Goal: Task Accomplishment & Management: Manage account settings

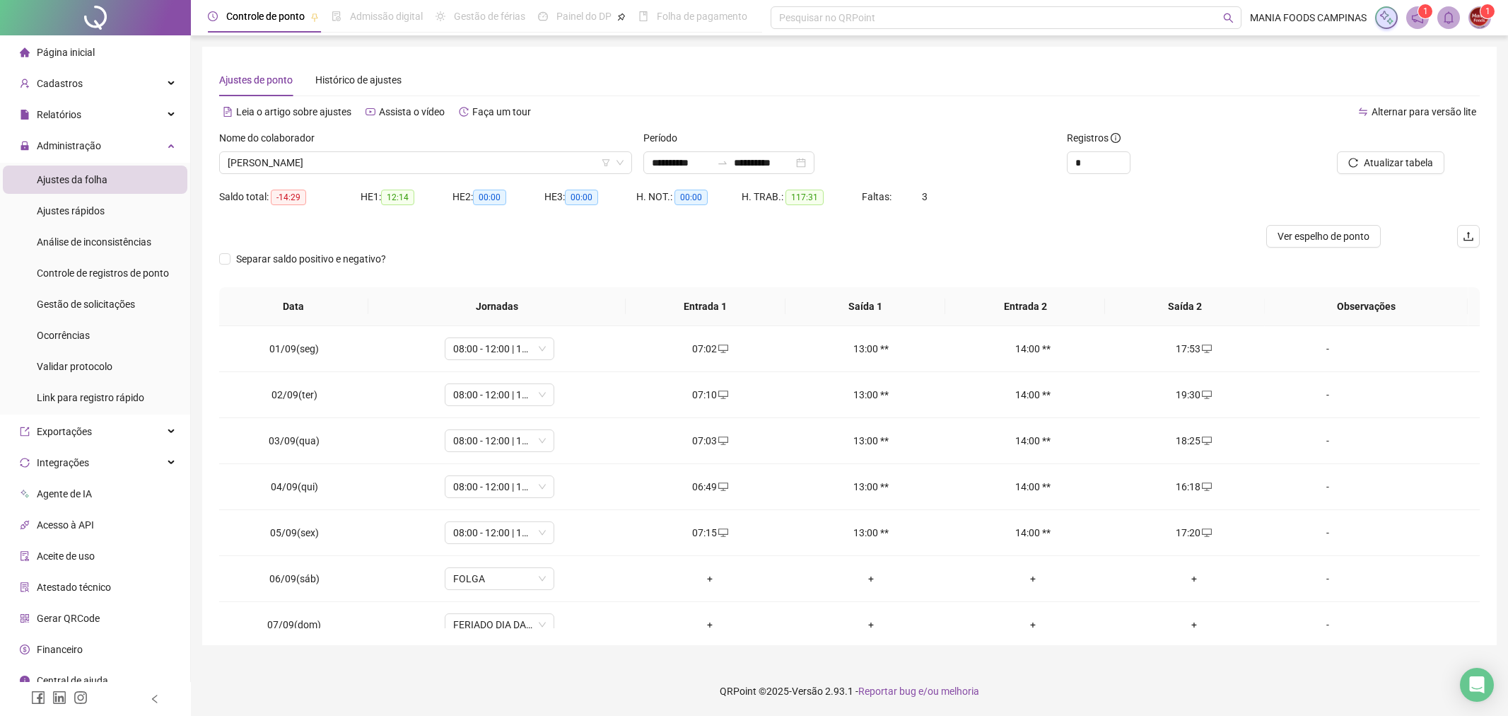
click at [426, 233] on div at bounding box center [691, 236] width 945 height 23
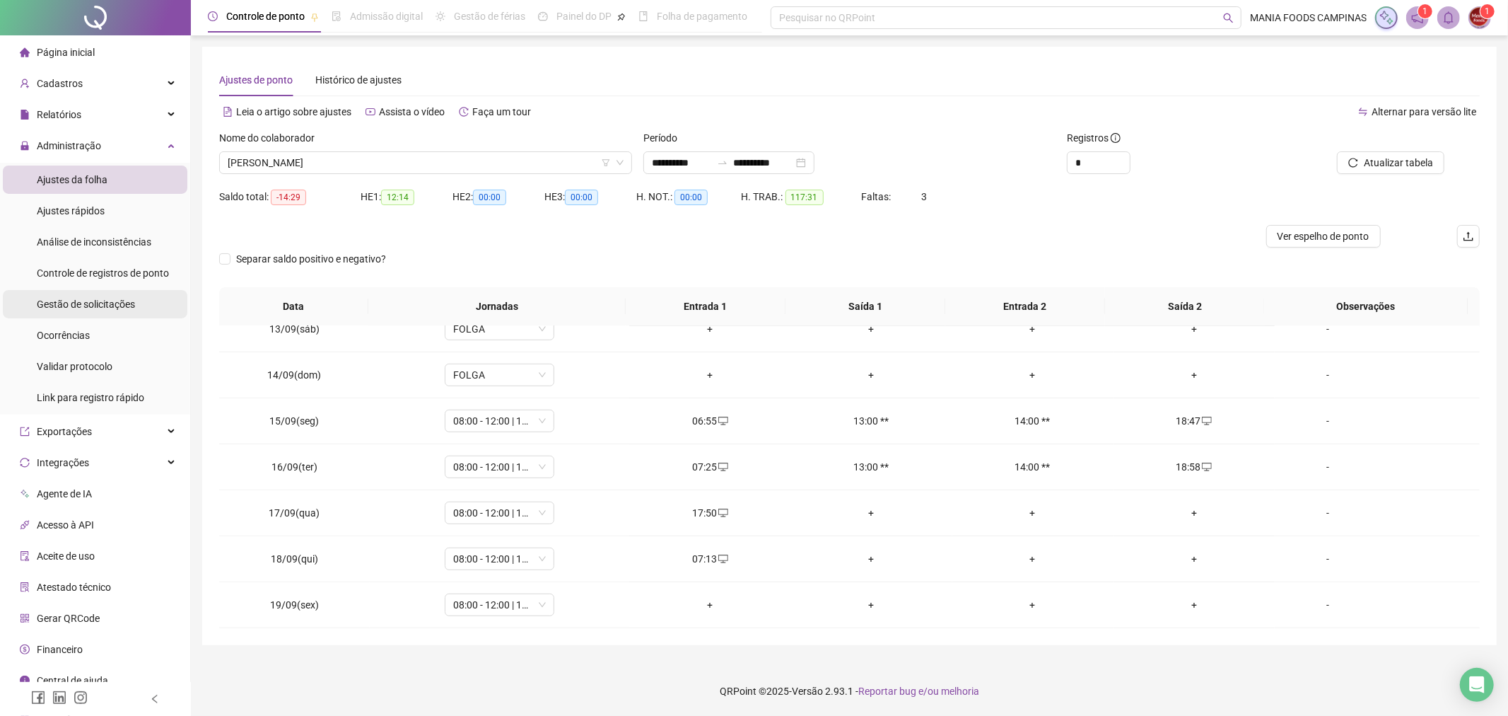
click at [79, 302] on span "Gestão de solicitações" at bounding box center [86, 303] width 98 height 11
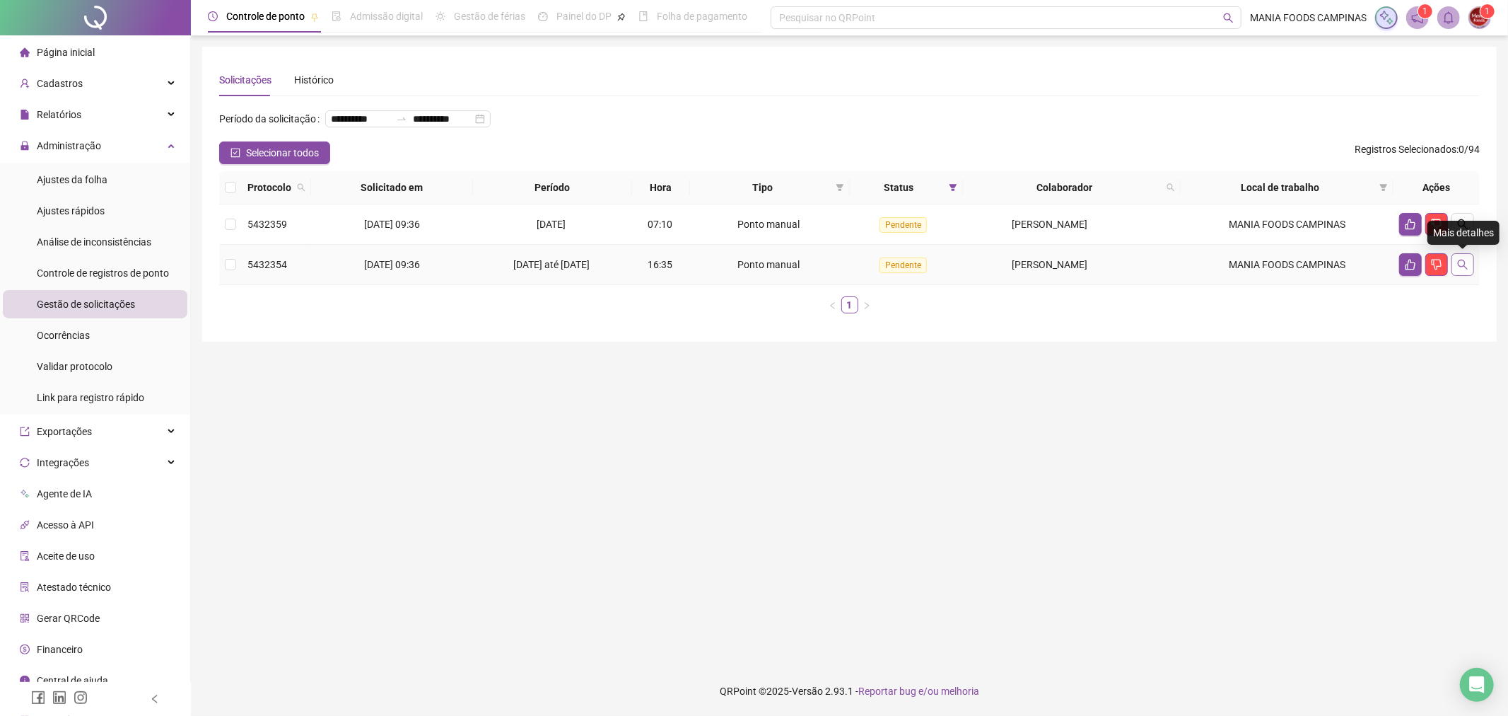
click at [1460, 262] on icon "search" at bounding box center [1462, 264] width 11 height 11
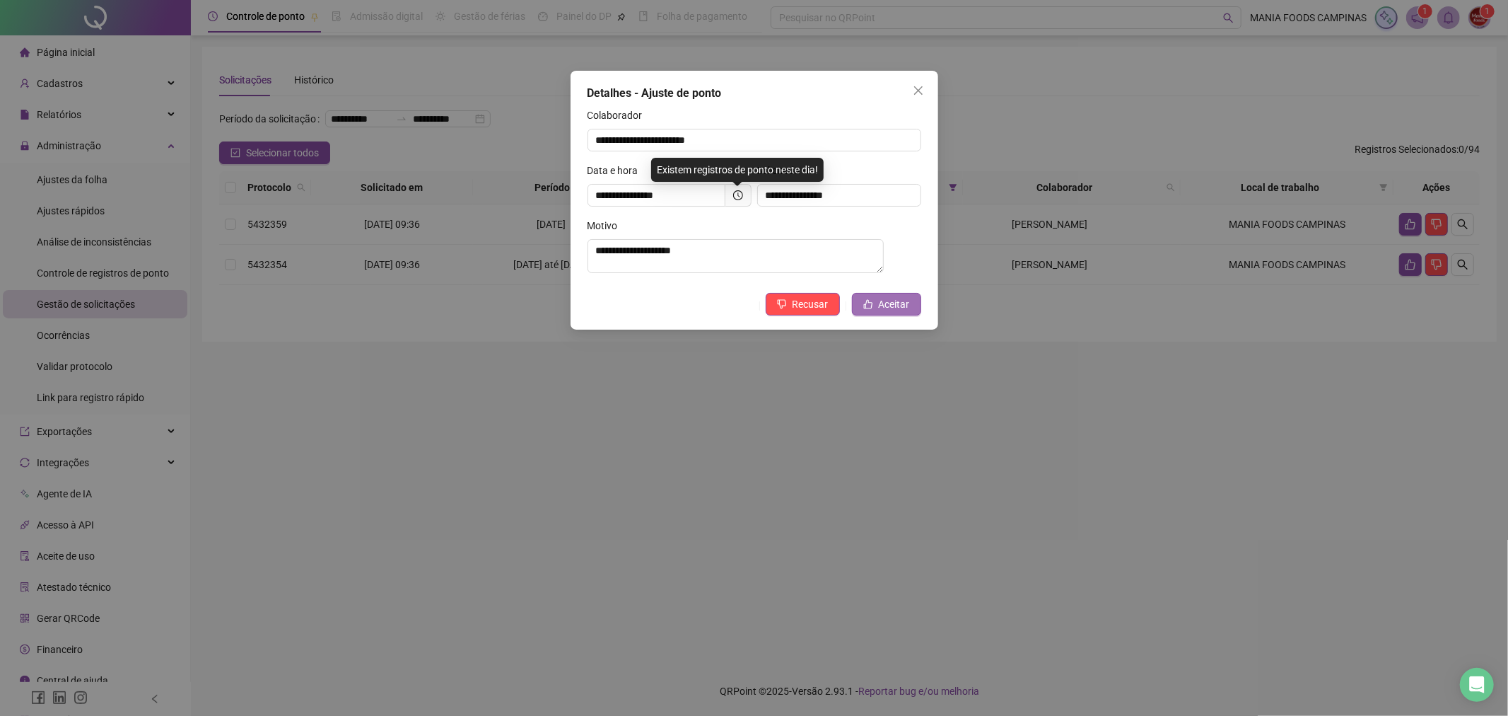
click at [881, 300] on span "Aceitar" at bounding box center [894, 304] width 31 height 16
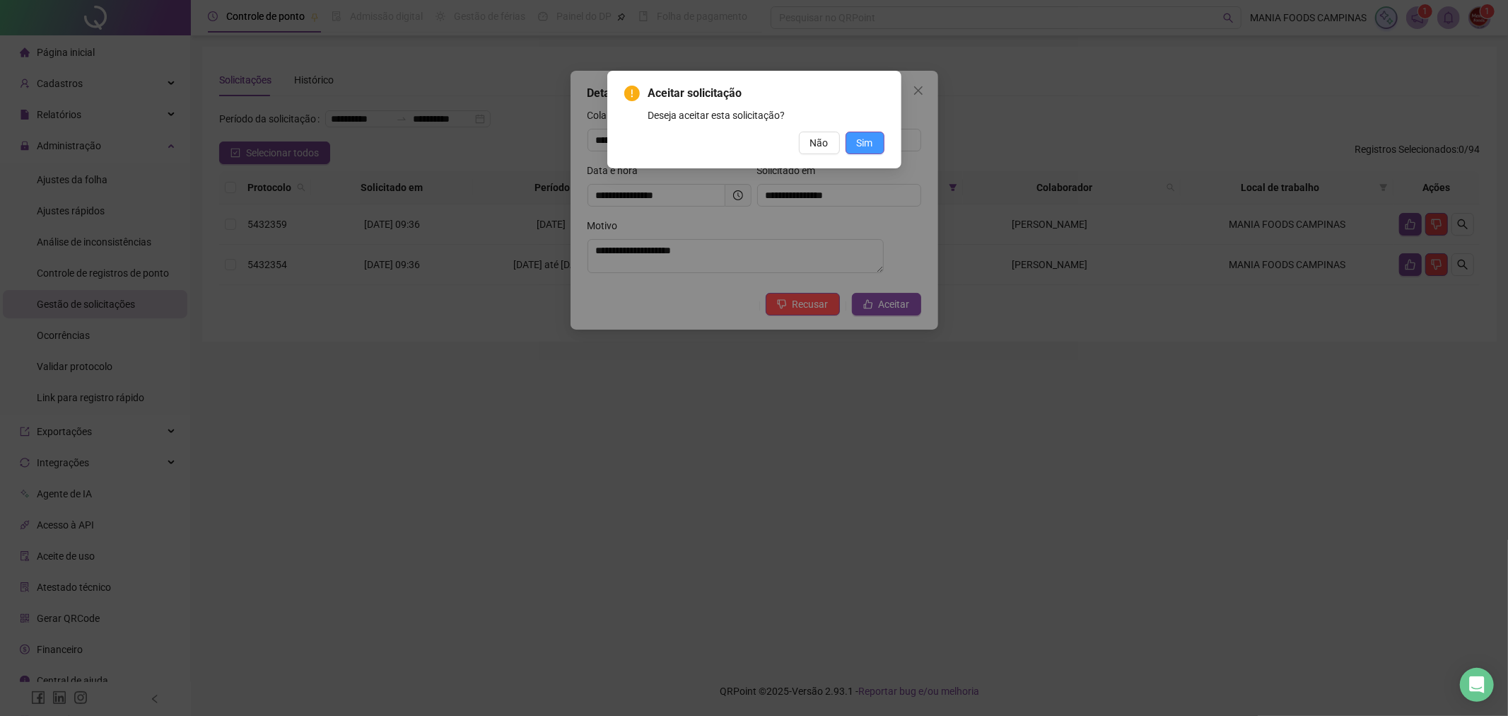
click at [871, 135] on span "Sim" at bounding box center [865, 143] width 16 height 16
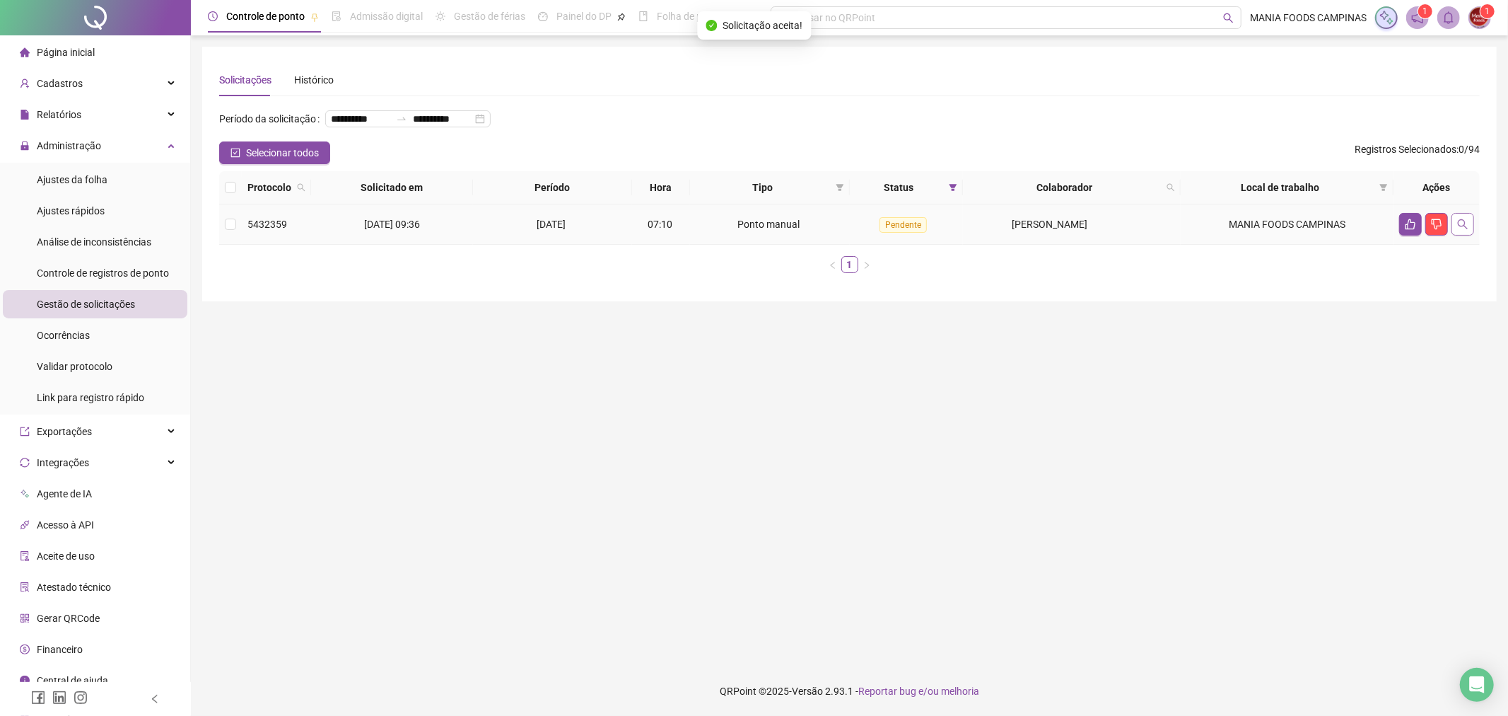
click at [1467, 216] on button "button" at bounding box center [1463, 224] width 23 height 23
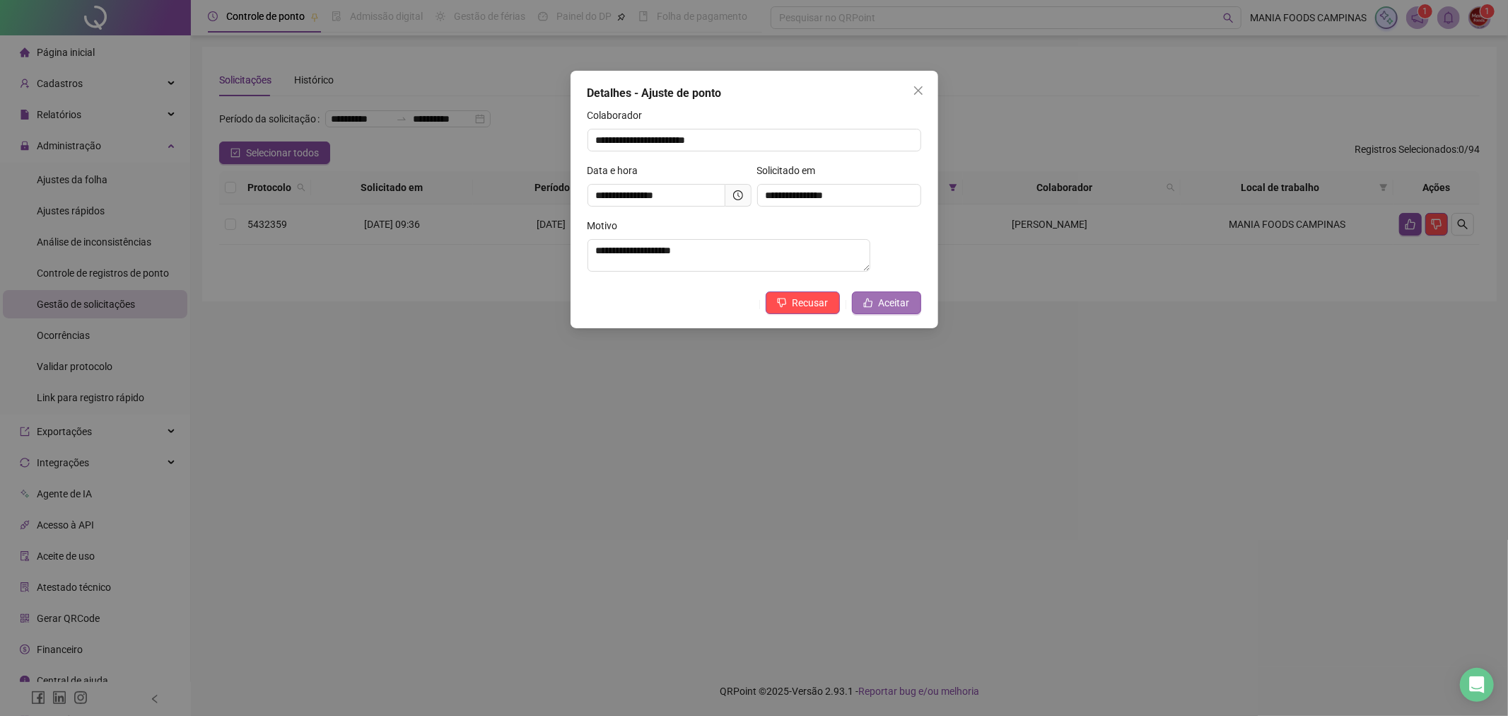
click at [878, 308] on button "Aceitar" at bounding box center [886, 302] width 69 height 23
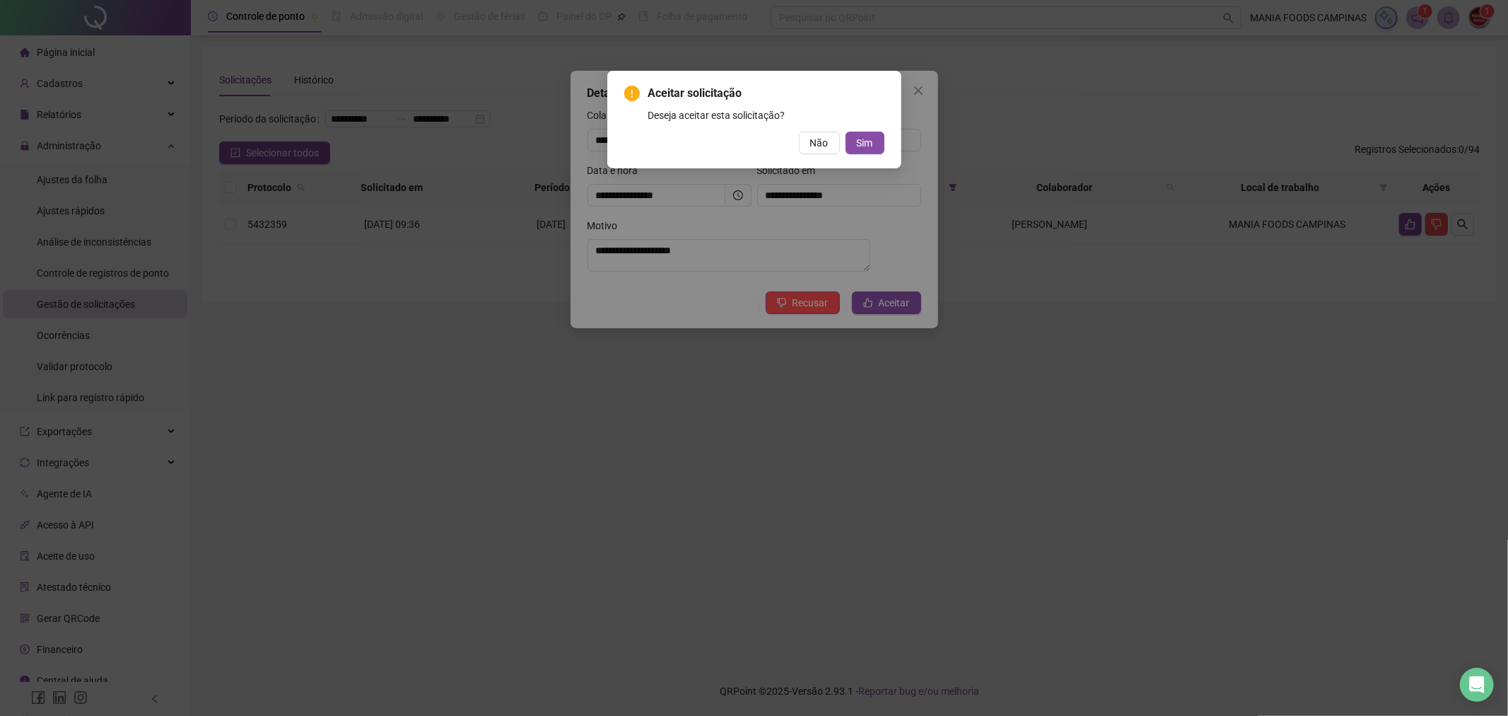
click at [854, 129] on div "Aceitar solicitação Deseja aceitar esta solicitação? Não Sim" at bounding box center [754, 119] width 260 height 69
click at [865, 136] on span "Sim" at bounding box center [865, 143] width 16 height 16
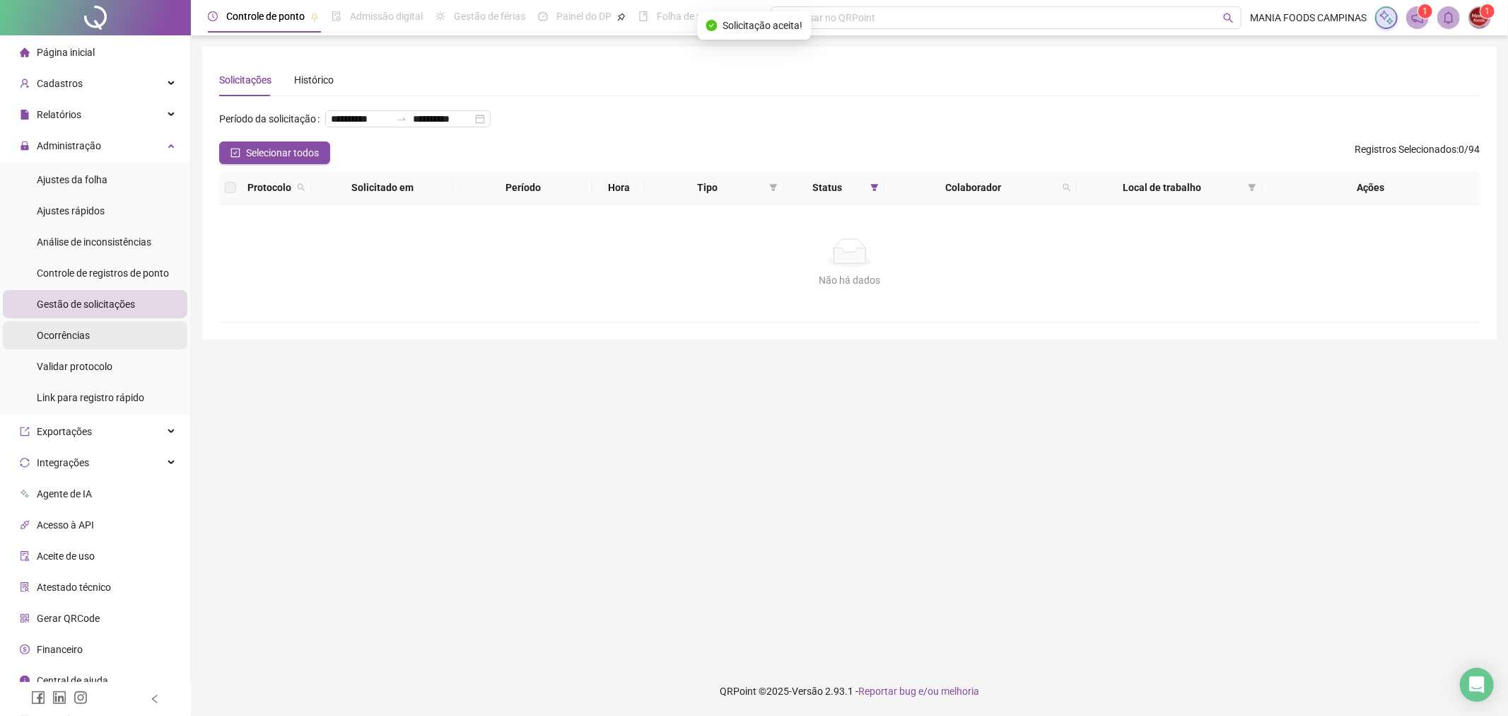
click at [101, 336] on li "Ocorrências" at bounding box center [95, 335] width 185 height 28
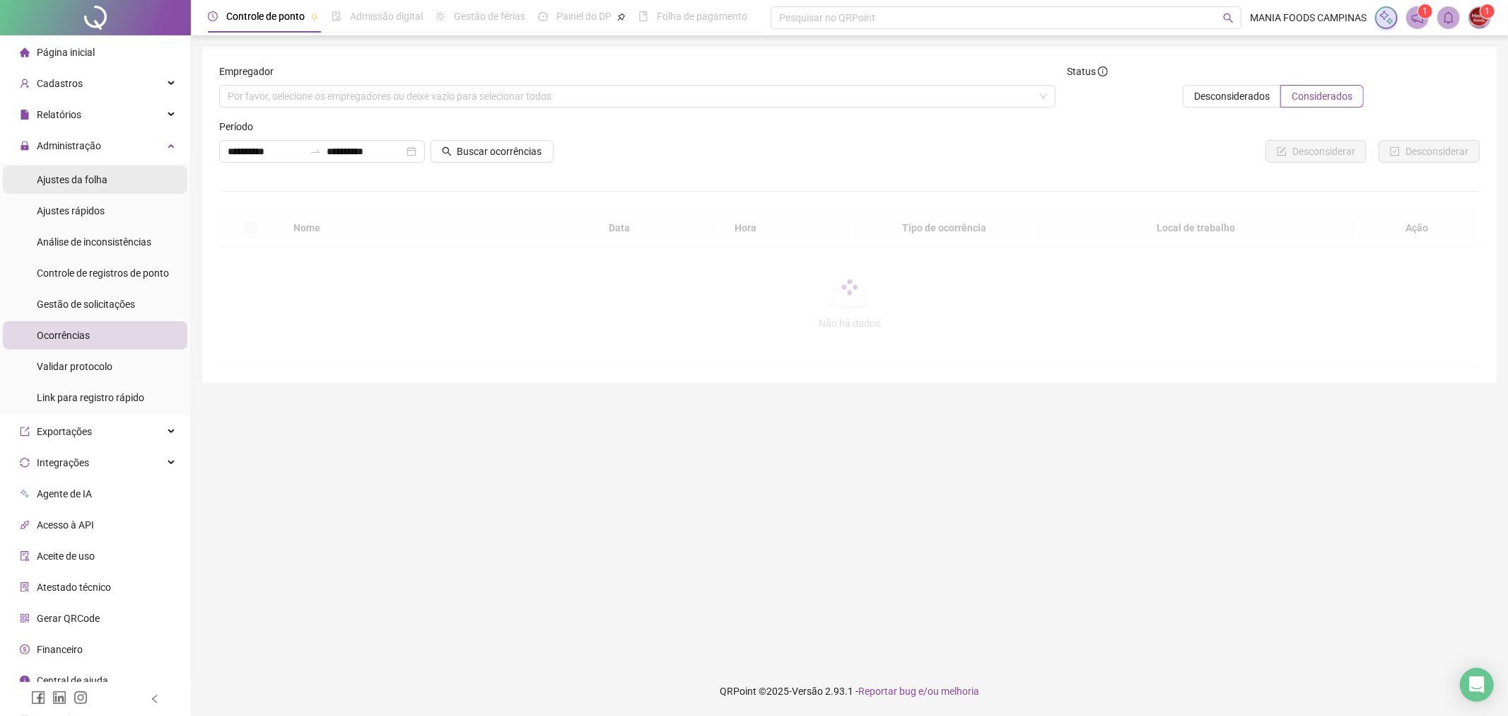
click at [107, 177] on li "Ajustes da folha" at bounding box center [95, 179] width 185 height 28
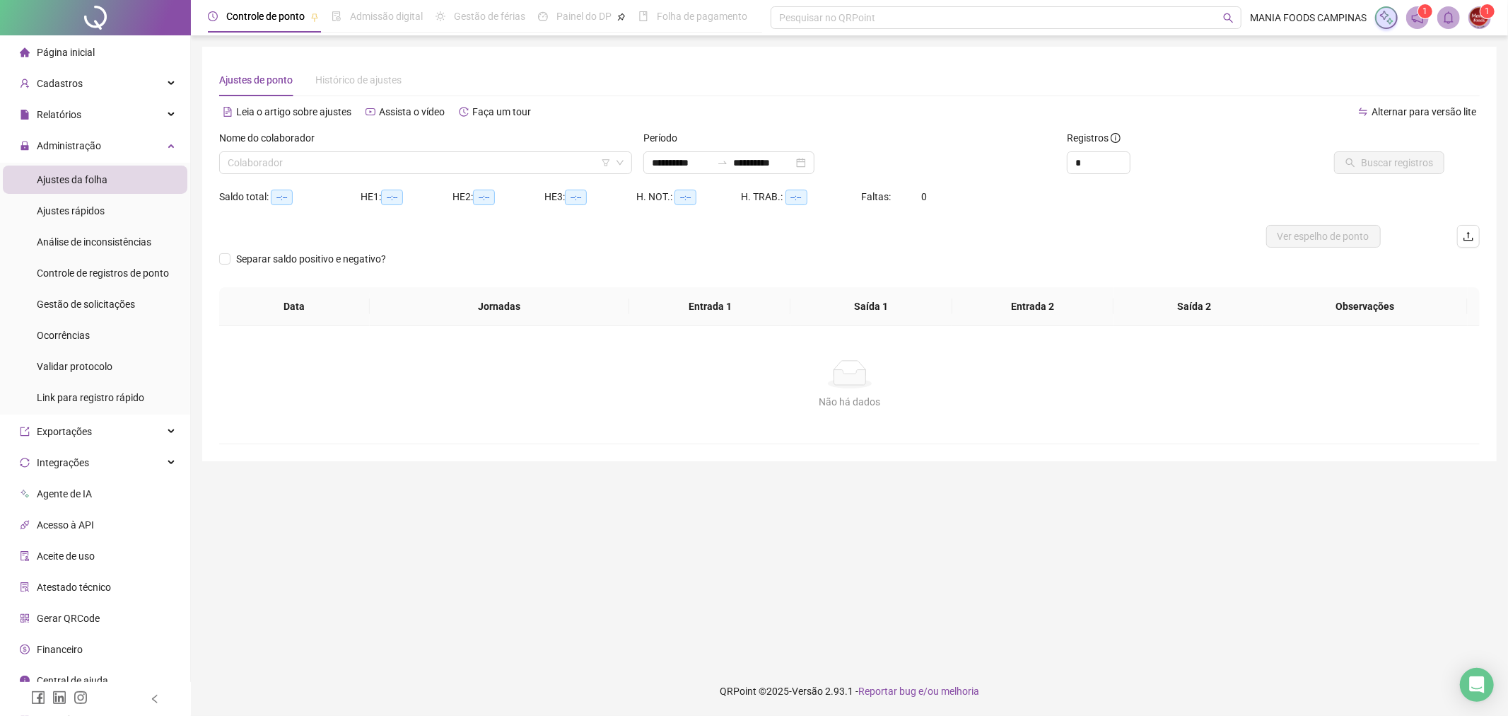
type input "**********"
click at [815, 157] on div "**********" at bounding box center [728, 162] width 171 height 23
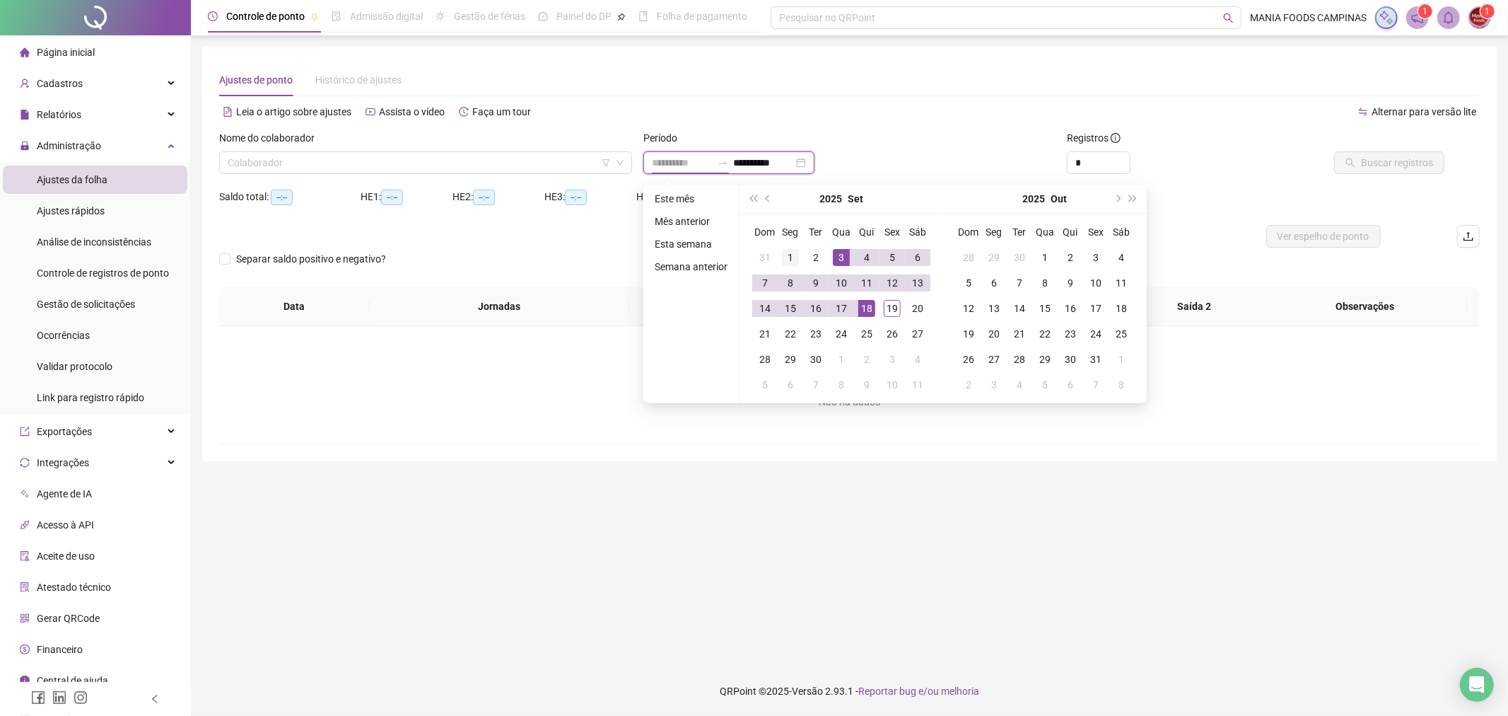
type input "**********"
click at [788, 263] on div "1" at bounding box center [790, 257] width 17 height 17
type input "**********"
click at [816, 354] on div "30" at bounding box center [815, 359] width 17 height 17
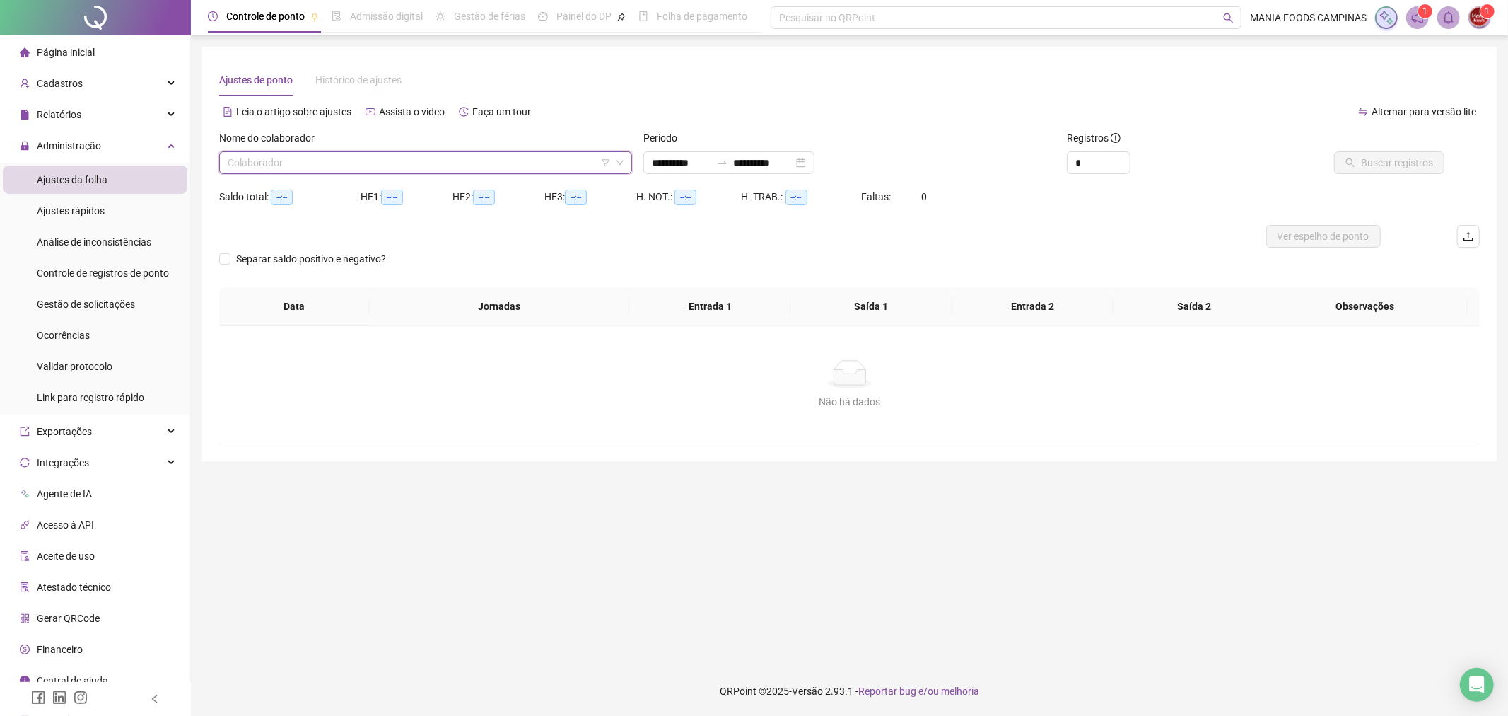
click at [495, 152] on input "search" at bounding box center [419, 162] width 383 height 21
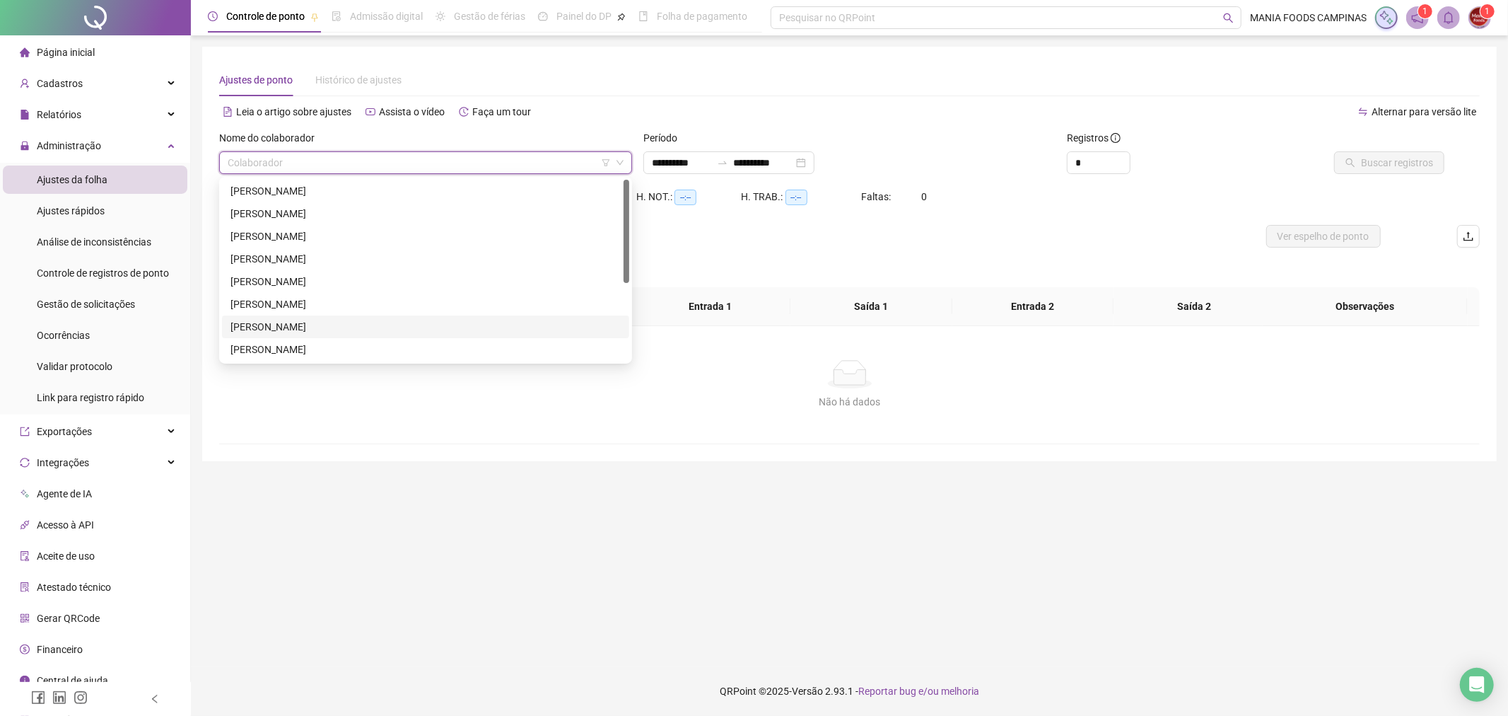
scroll to position [78, 0]
click at [306, 287] on div "[PERSON_NAME]" at bounding box center [426, 294] width 390 height 16
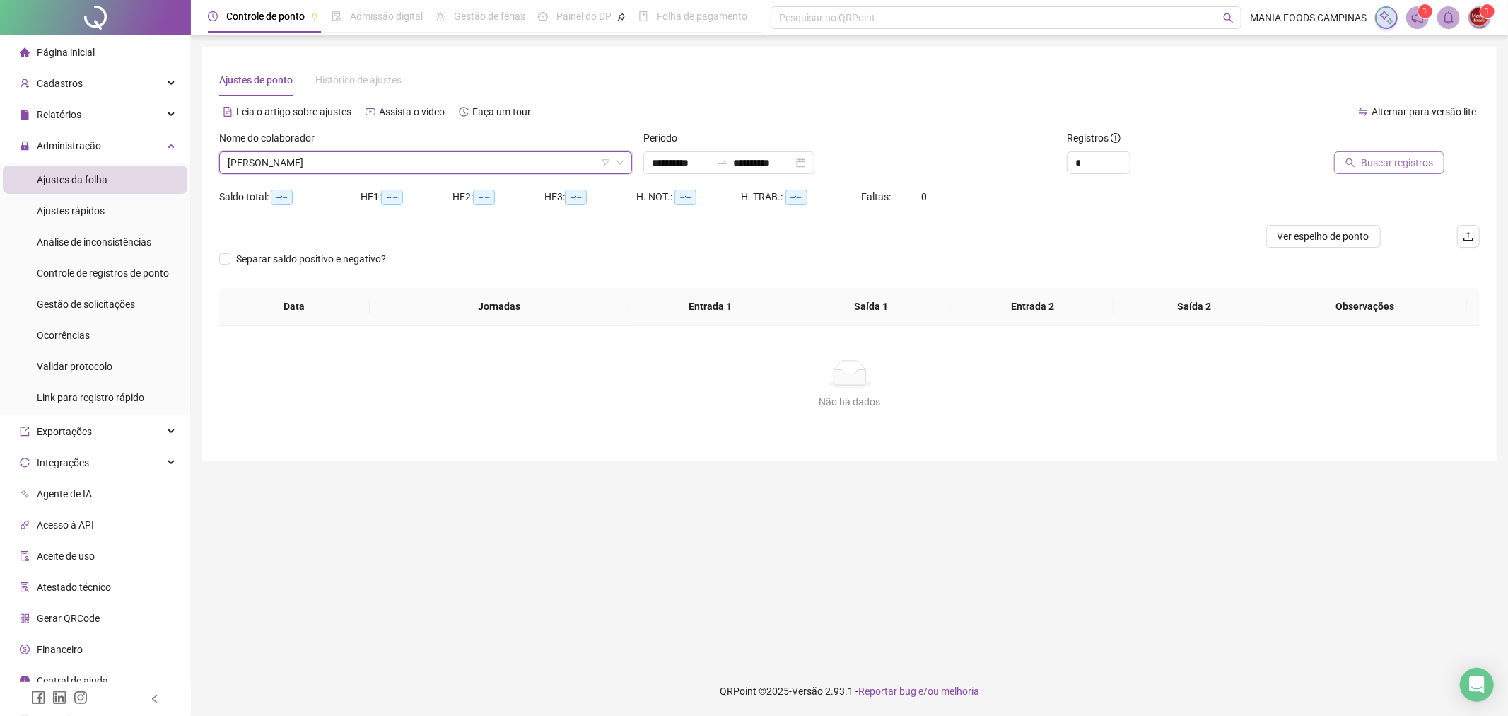
click at [1398, 155] on span "Buscar registros" at bounding box center [1397, 163] width 72 height 16
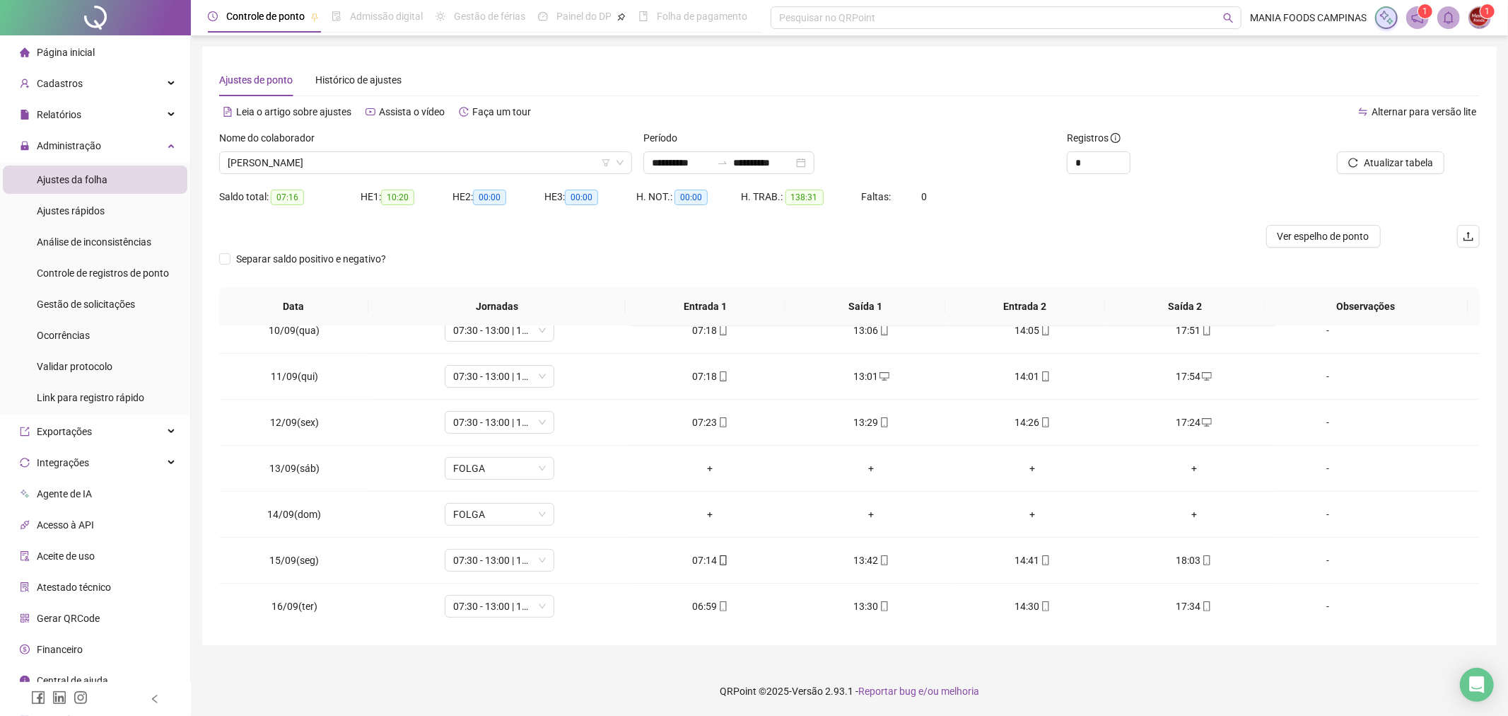
scroll to position [573, 0]
click at [1372, 159] on span "Atualizar tabela" at bounding box center [1398, 163] width 69 height 16
click at [1411, 150] on div at bounding box center [1361, 140] width 165 height 21
click at [1411, 156] on span "Atualizar tabela" at bounding box center [1398, 163] width 69 height 16
click at [1114, 674] on footer "QRPoint © 2025 - Versão 2.93.1 - Reportar bug e/ou melhoria" at bounding box center [849, 690] width 1317 height 49
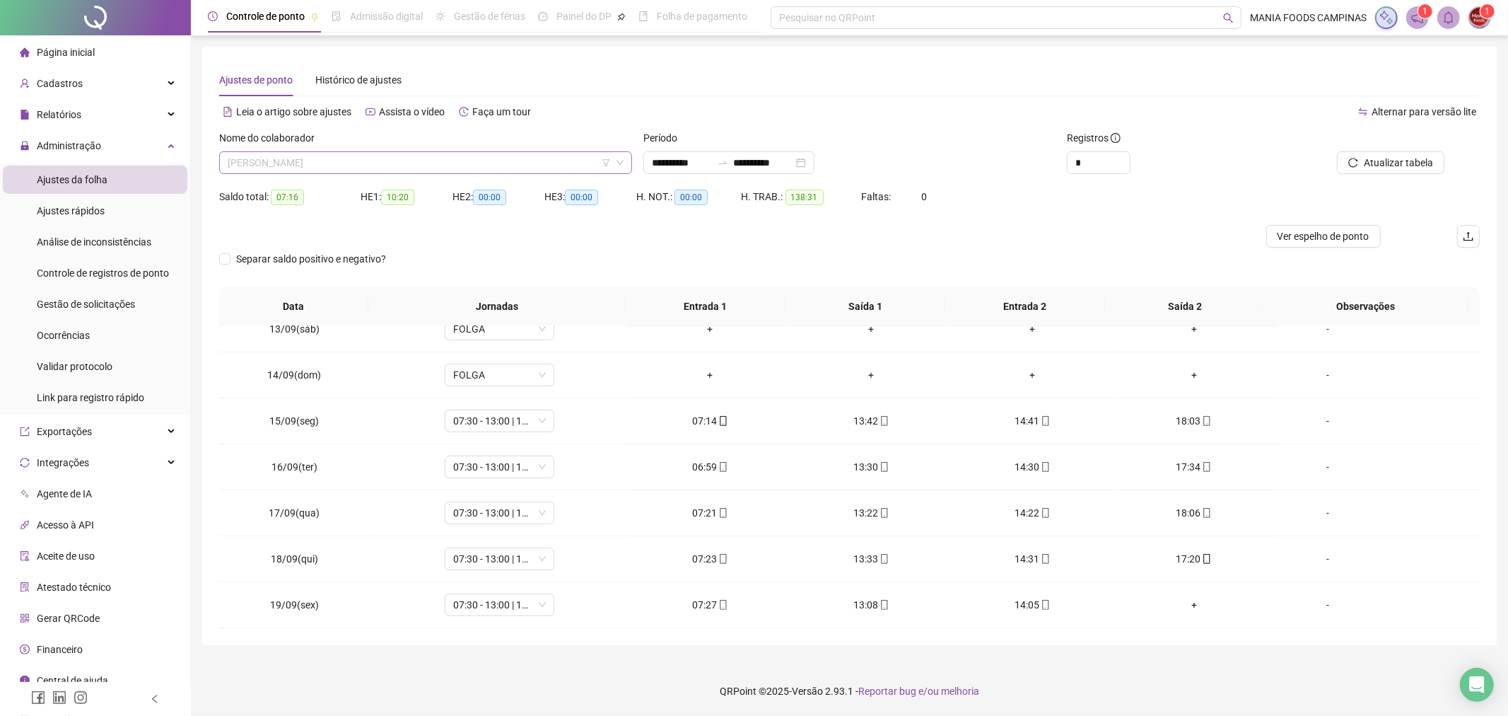
click at [624, 161] on div "[PERSON_NAME]" at bounding box center [425, 162] width 413 height 23
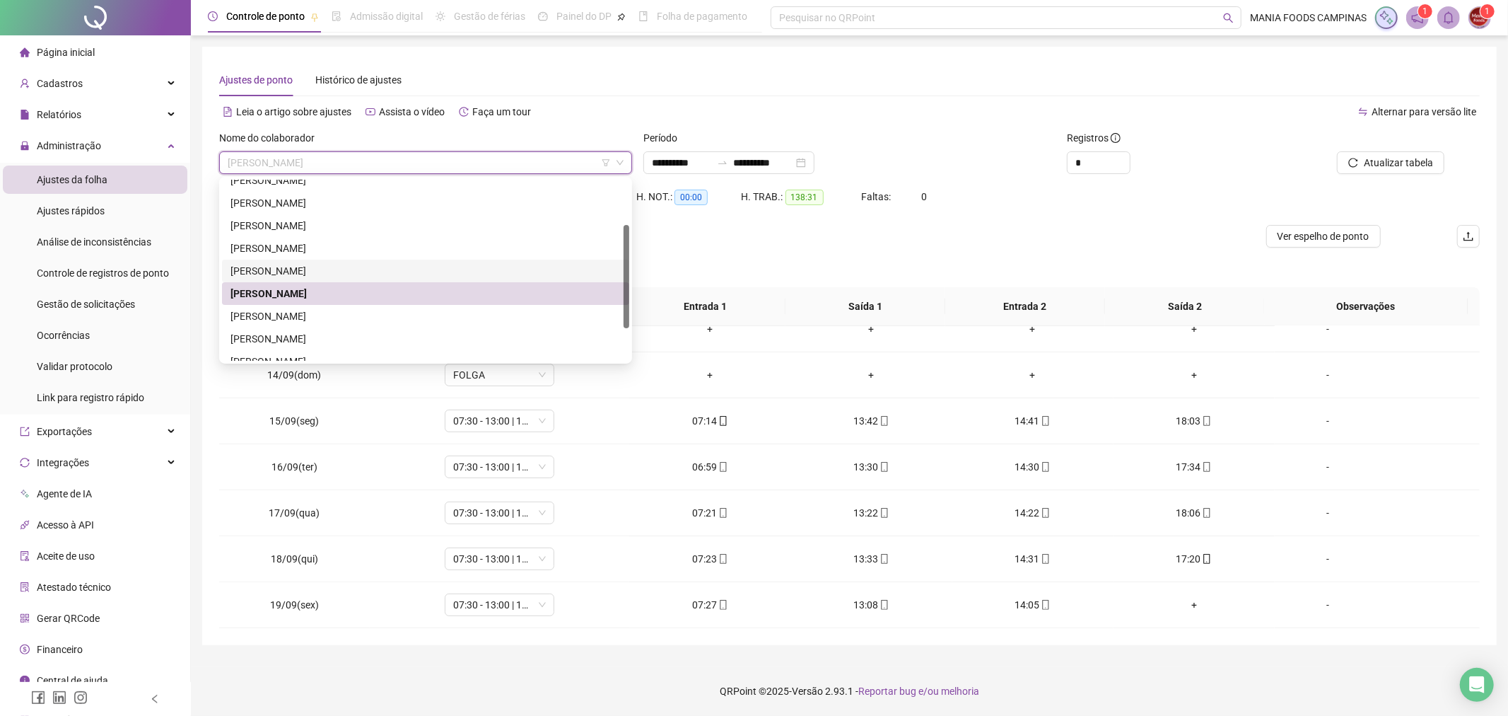
scroll to position [0, 0]
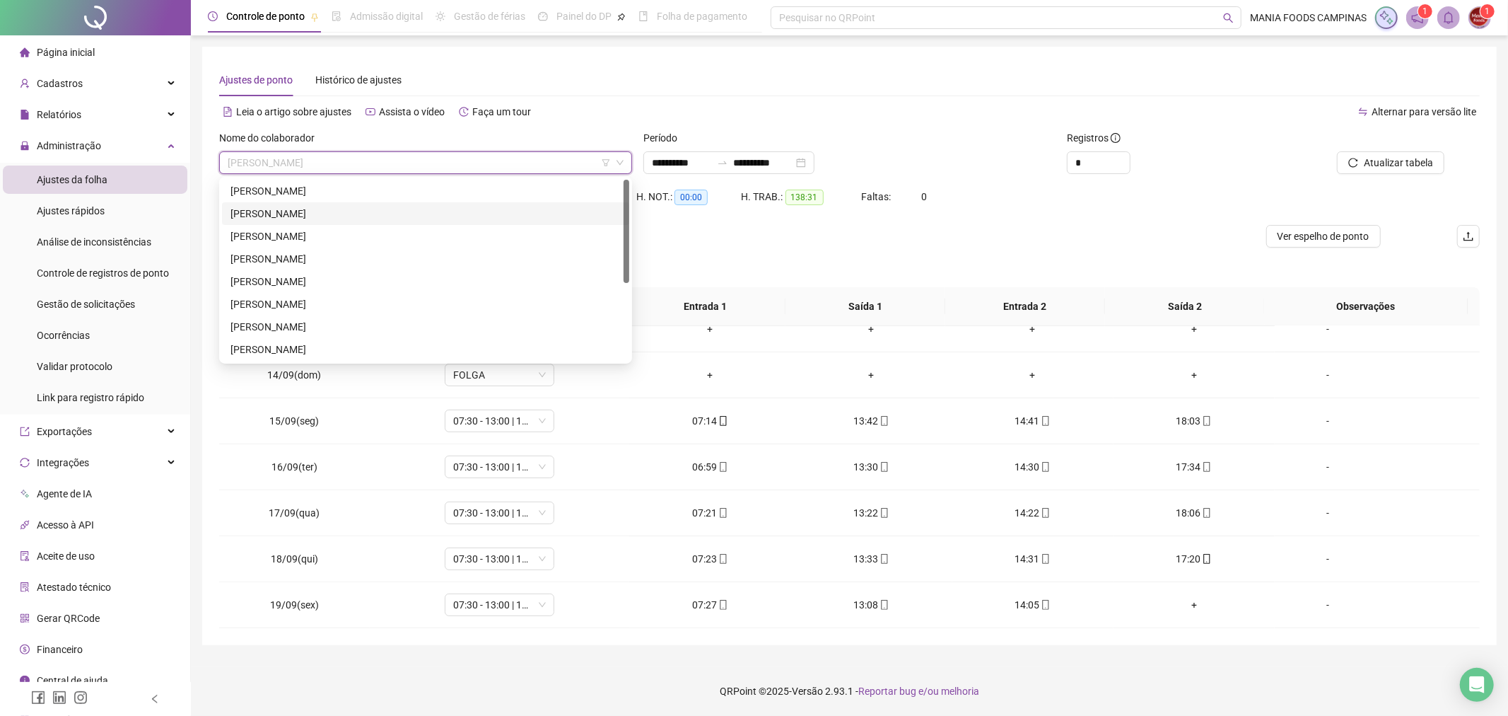
click at [302, 212] on div "[PERSON_NAME]" at bounding box center [426, 214] width 390 height 16
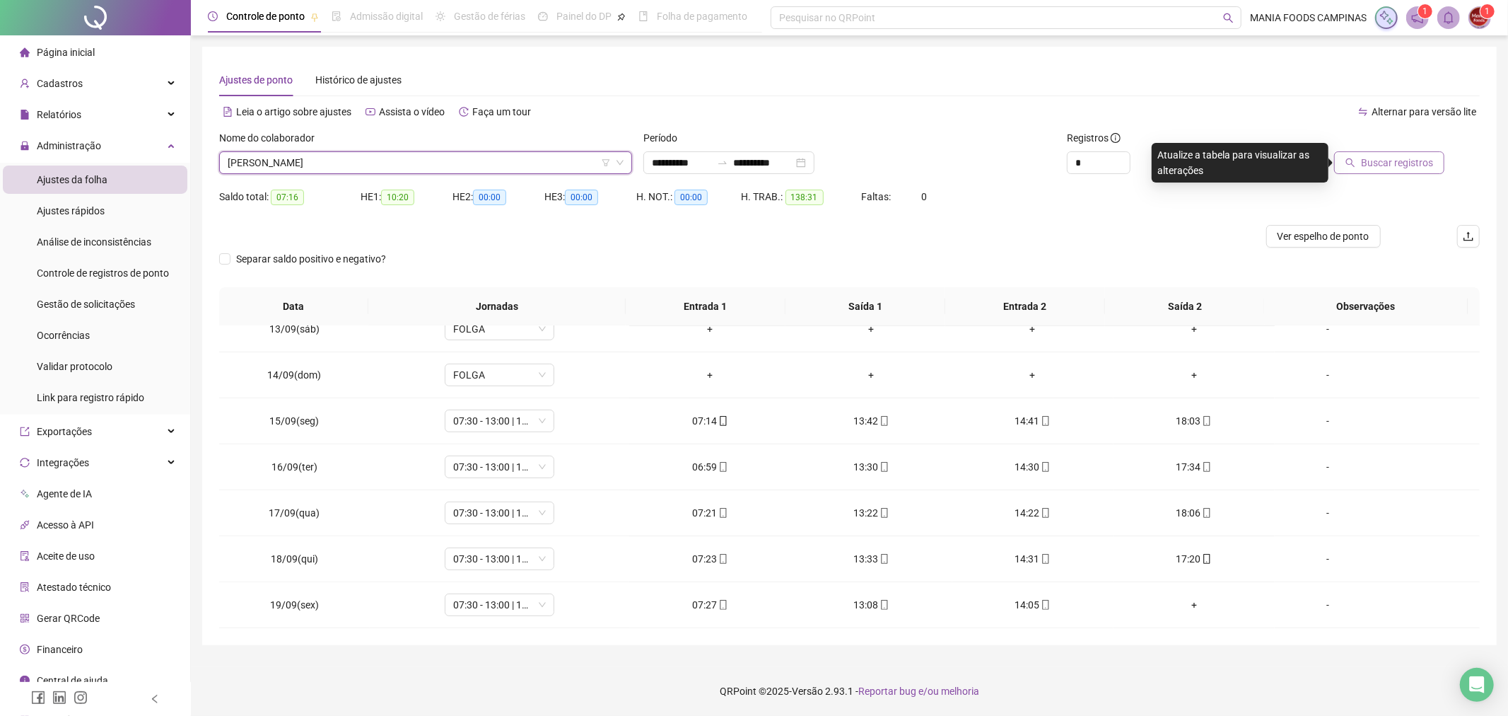
click at [1365, 155] on span "Buscar registros" at bounding box center [1397, 163] width 72 height 16
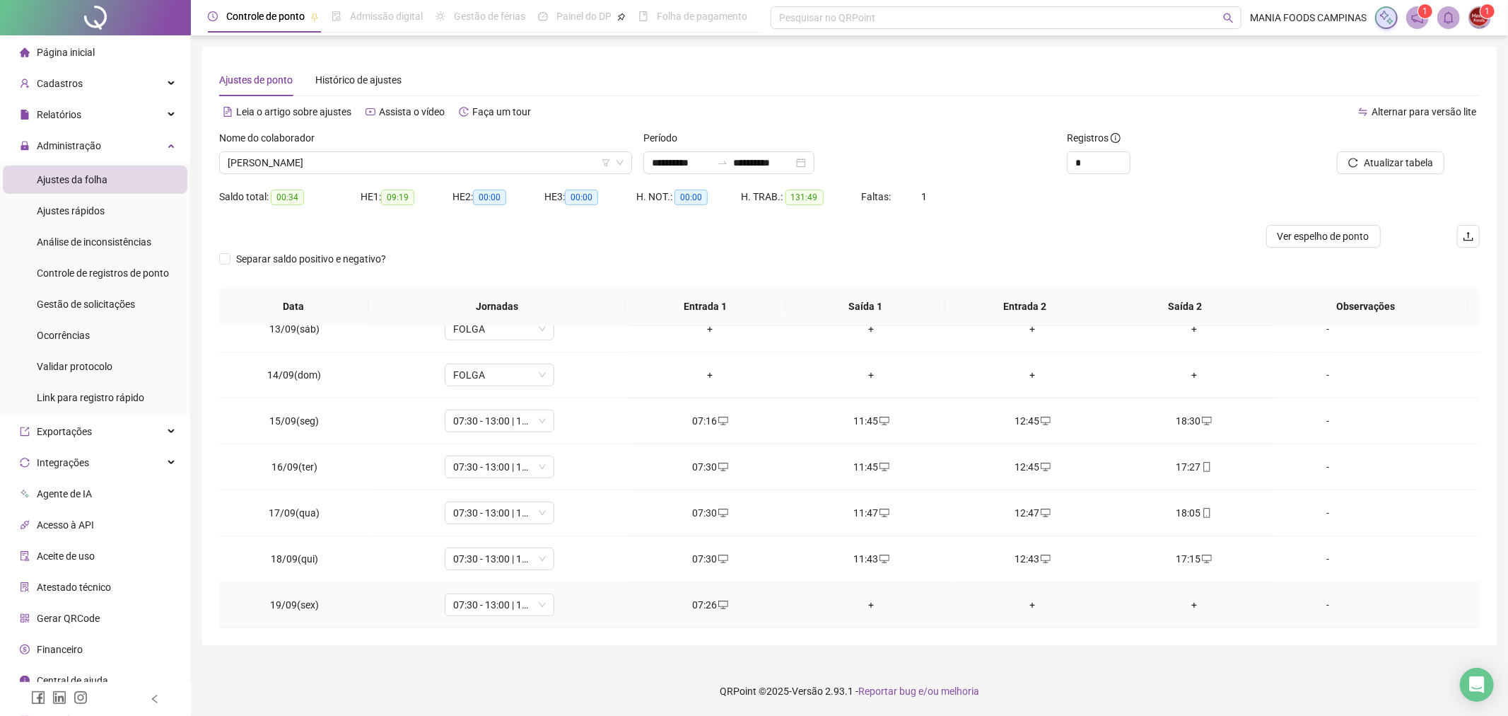
click at [861, 597] on div "+" at bounding box center [871, 605] width 139 height 16
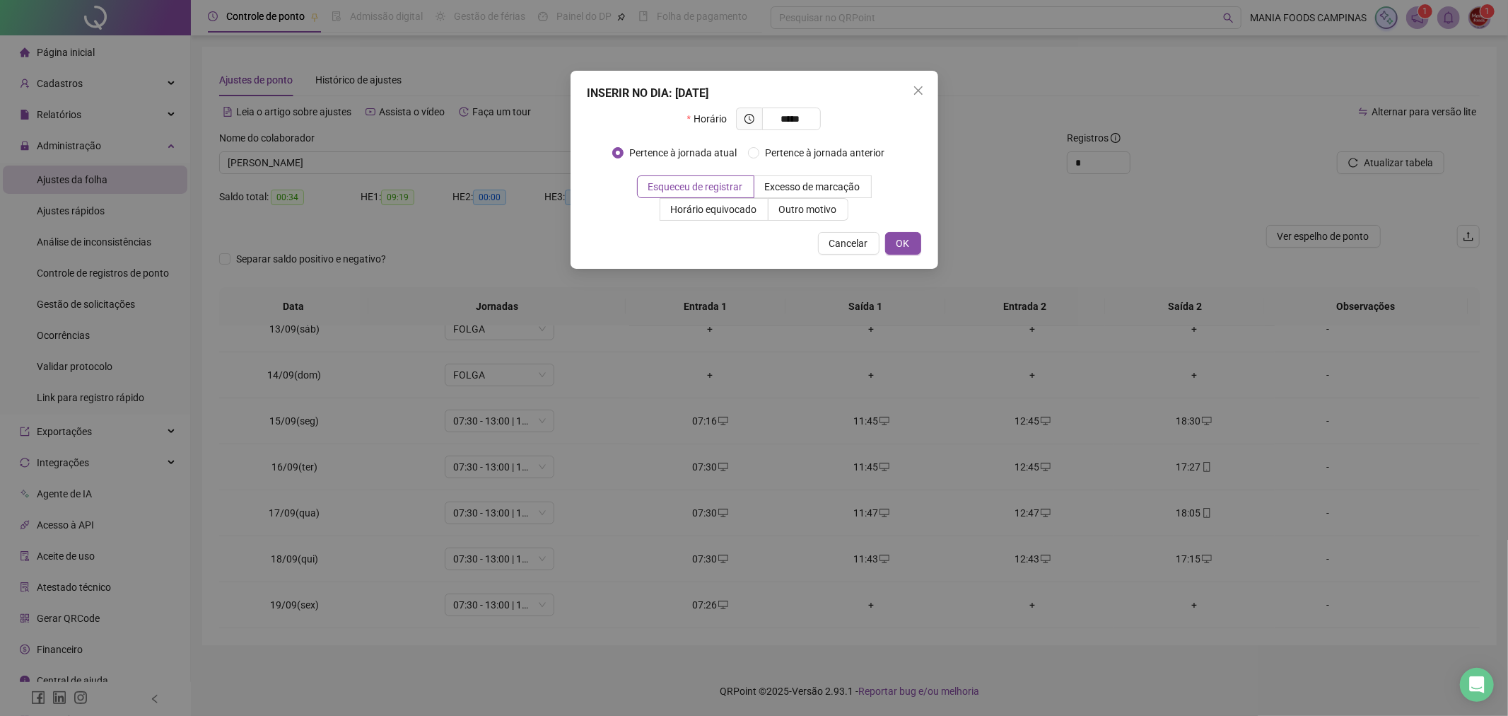
type input "*****"
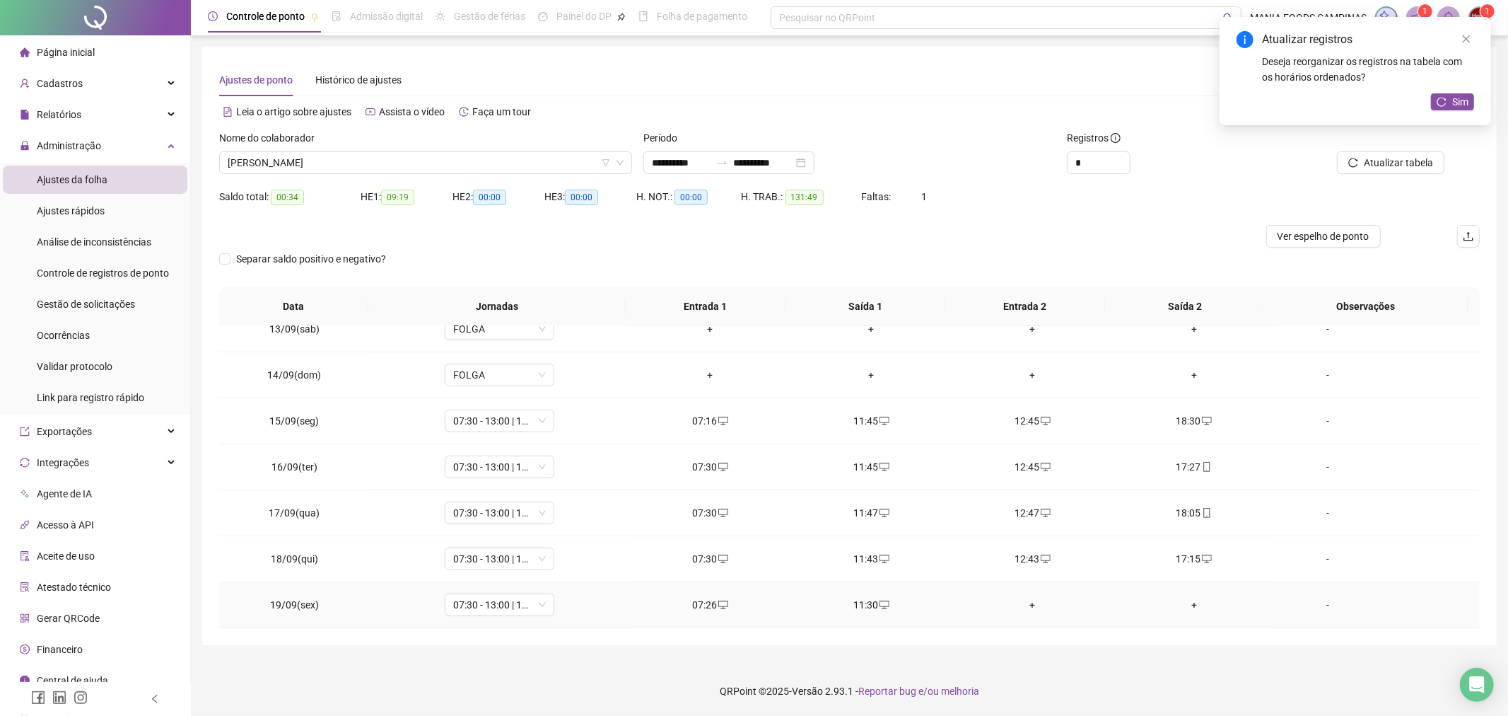
click at [1024, 595] on td "+" at bounding box center [1032, 605] width 161 height 46
click at [1022, 600] on div "+" at bounding box center [1033, 605] width 139 height 16
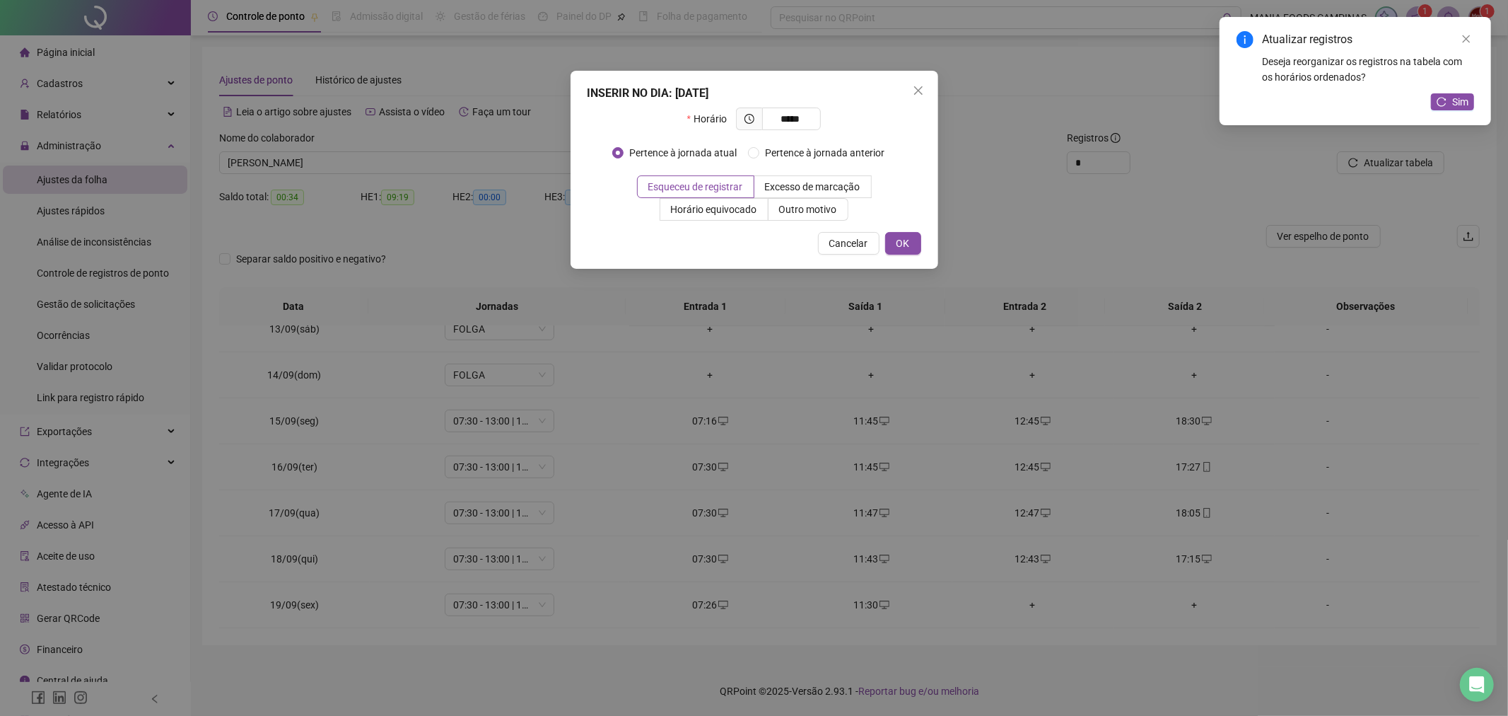
type input "*****"
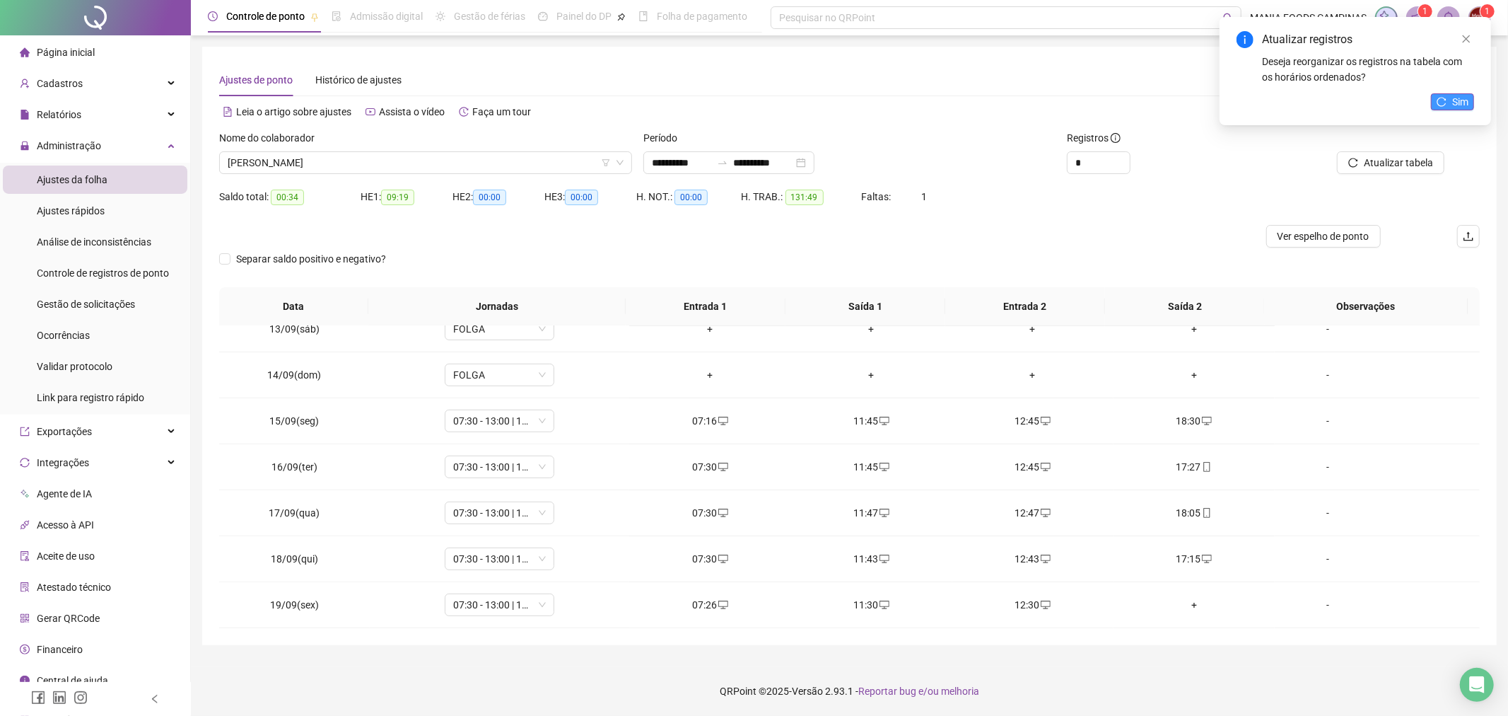
click at [1469, 95] on button "Sim" at bounding box center [1452, 101] width 43 height 17
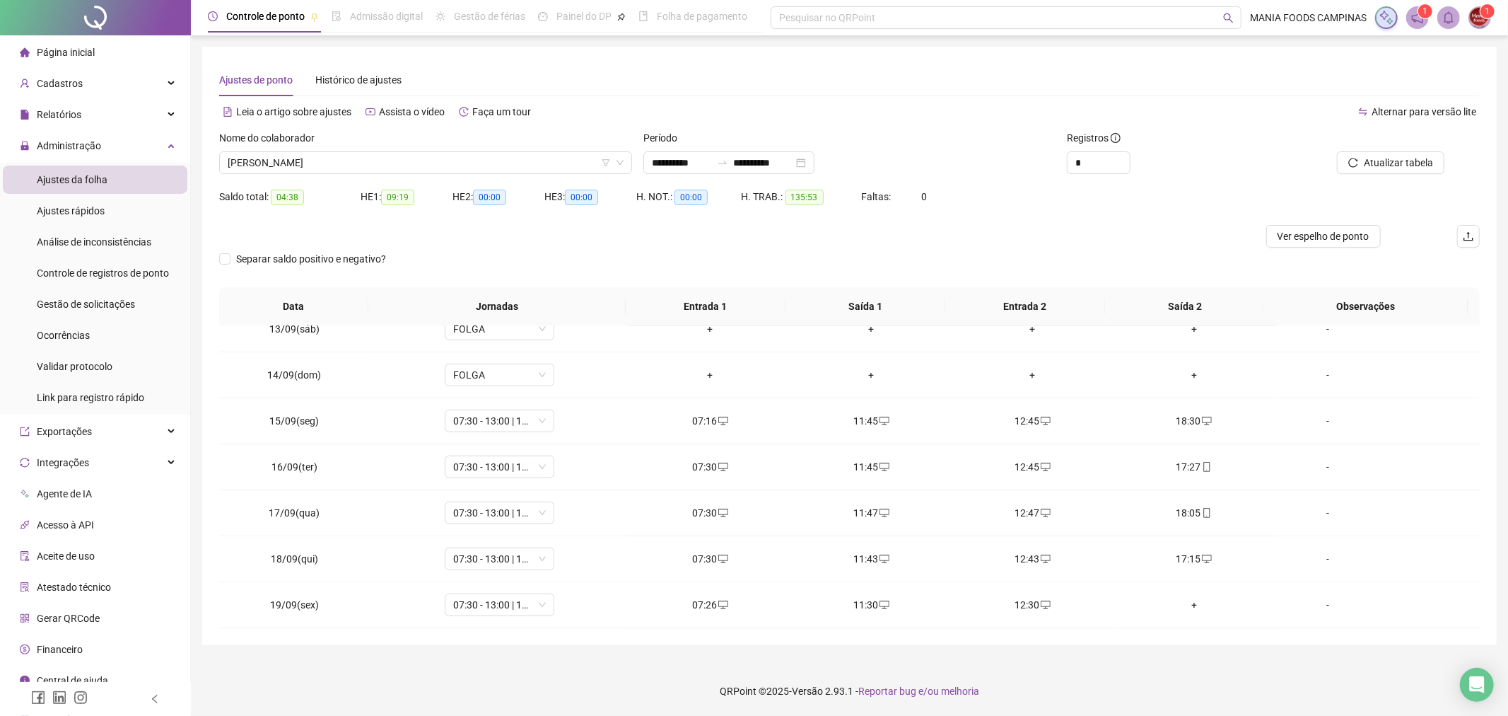
click at [899, 231] on div at bounding box center [691, 236] width 945 height 23
click at [815, 266] on div "Separar saldo positivo e negativo?" at bounding box center [849, 267] width 1261 height 40
click at [307, 158] on span "[PERSON_NAME]" at bounding box center [426, 162] width 396 height 21
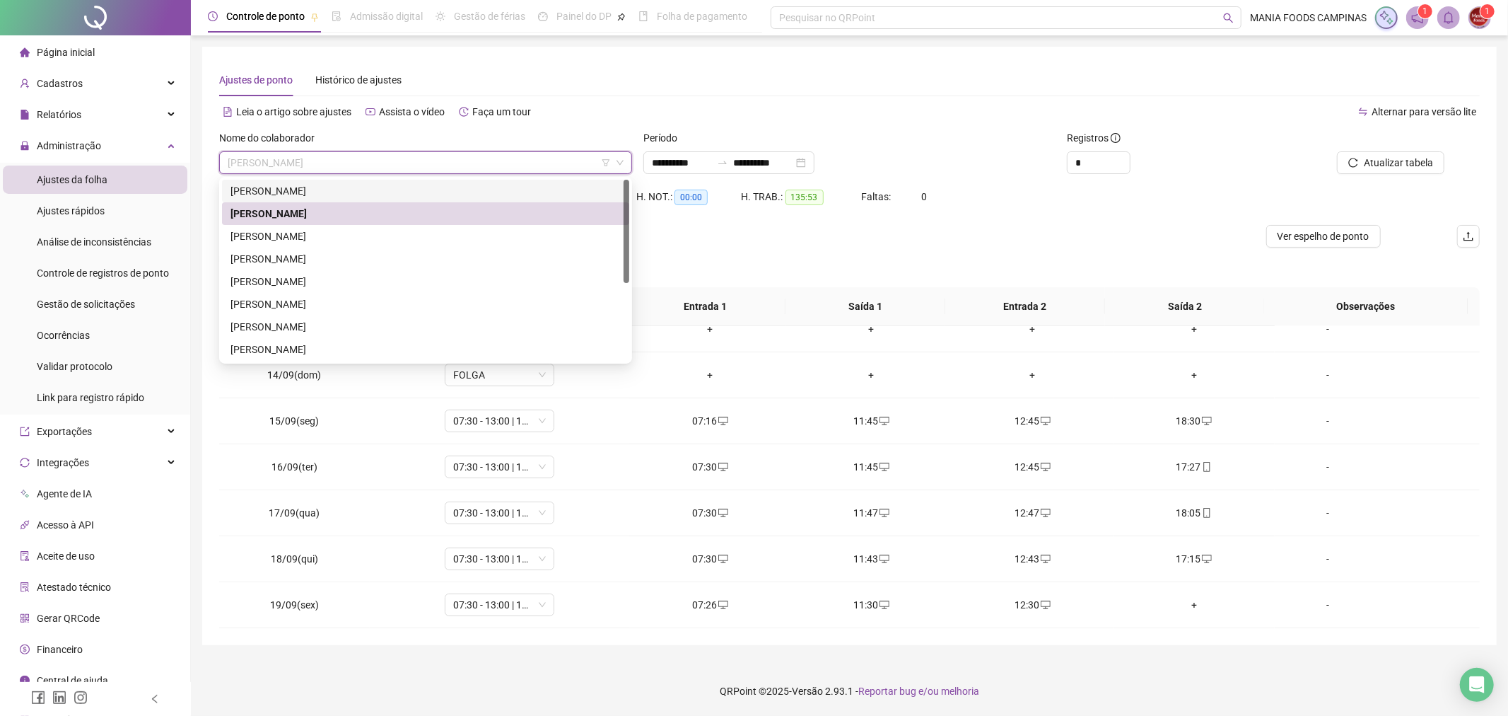
click at [286, 192] on div "[PERSON_NAME]" at bounding box center [426, 191] width 390 height 16
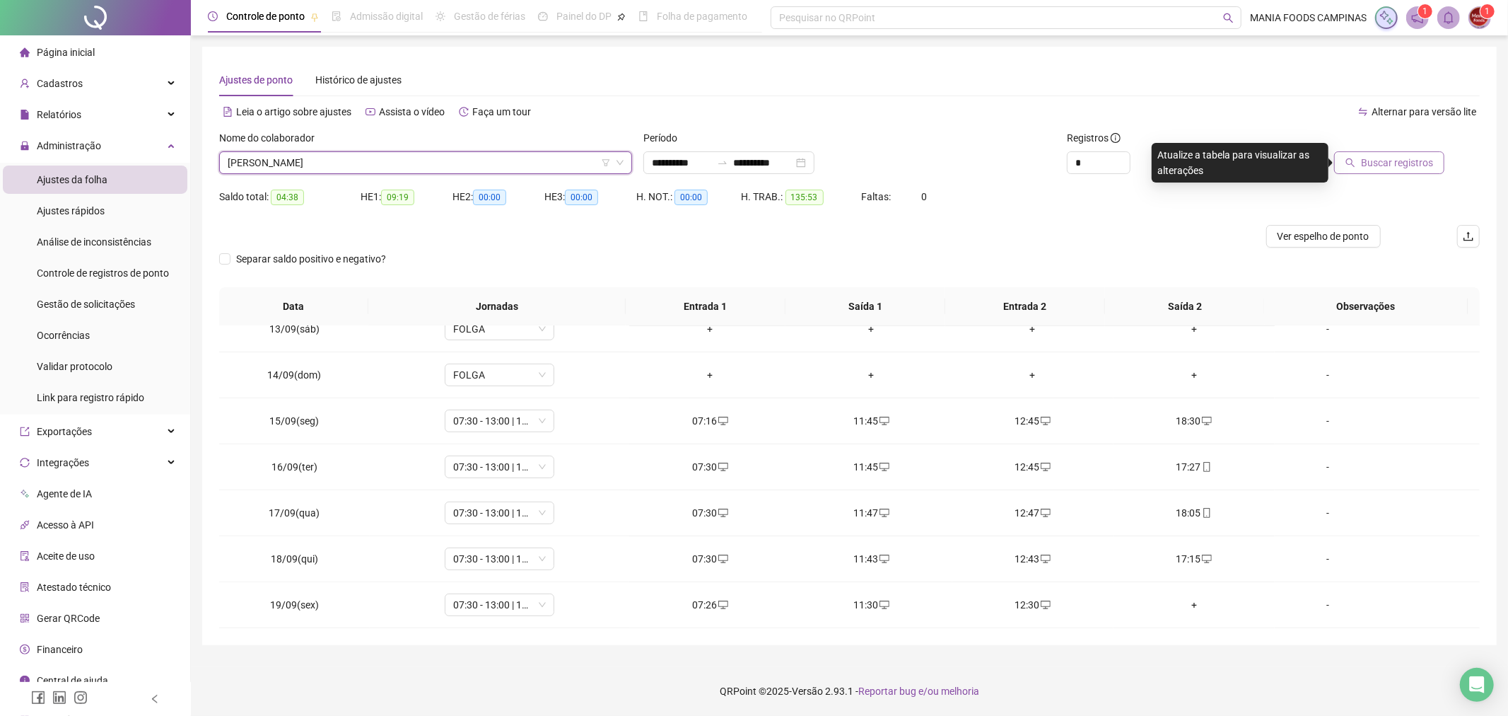
click at [1355, 161] on icon "search" at bounding box center [1351, 163] width 10 height 10
click at [299, 165] on span "[PERSON_NAME]" at bounding box center [426, 162] width 396 height 21
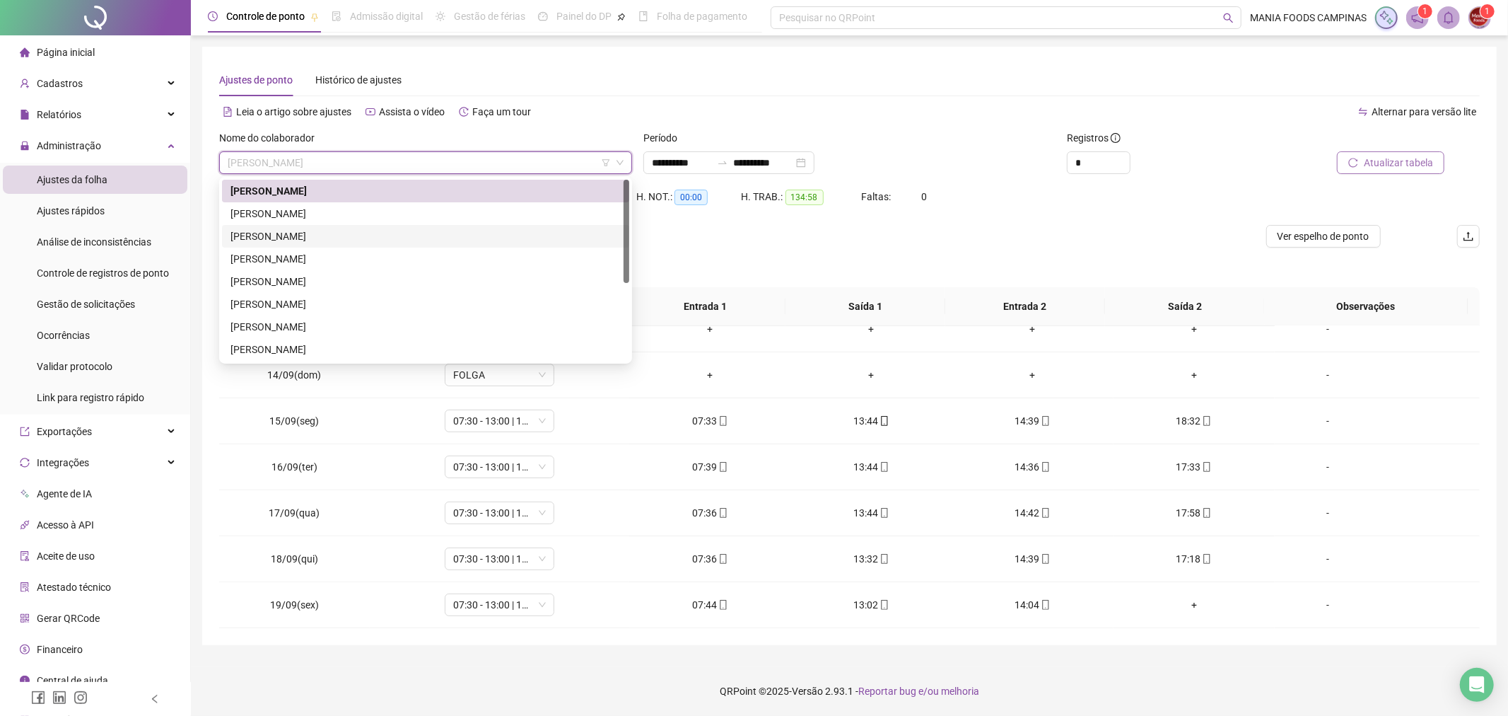
click at [284, 230] on div "[PERSON_NAME]" at bounding box center [426, 236] width 390 height 16
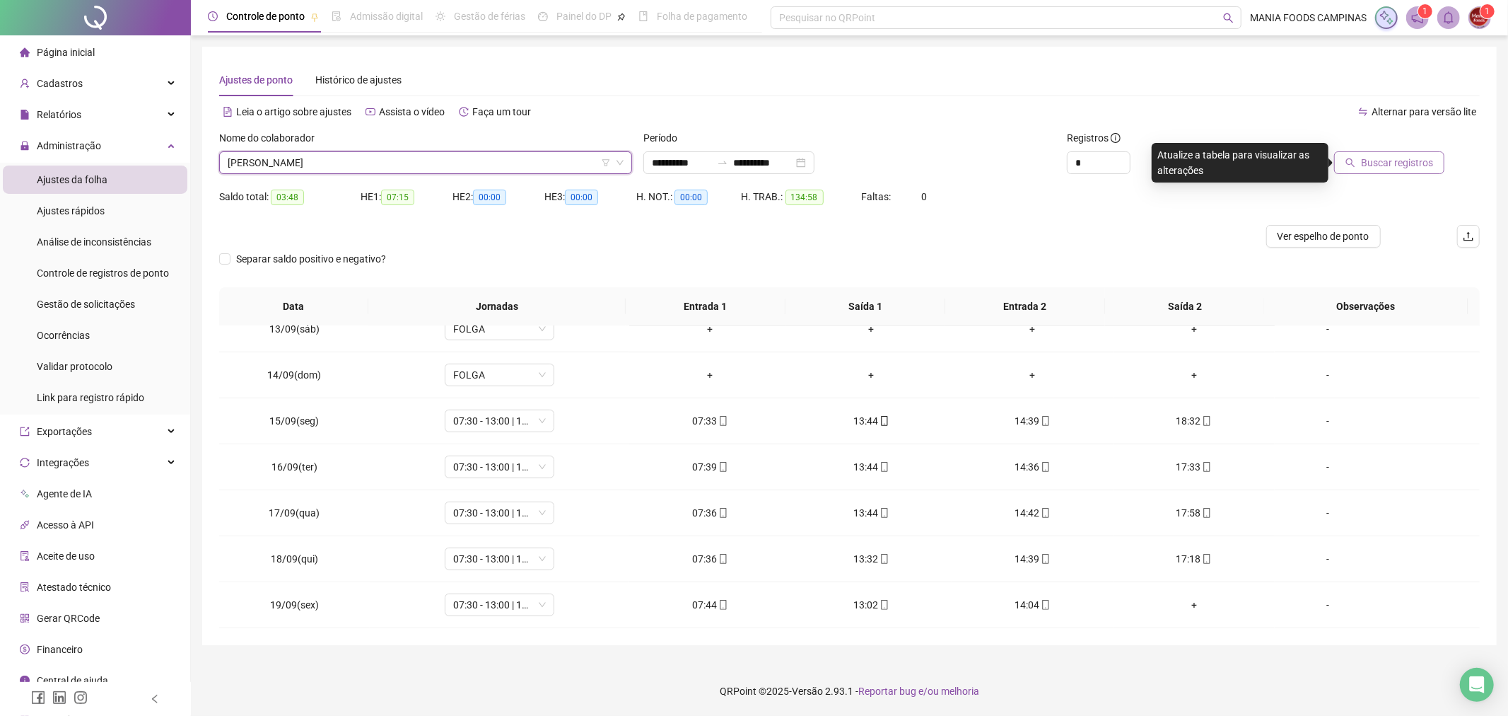
click at [1384, 168] on span "Buscar registros" at bounding box center [1397, 163] width 72 height 16
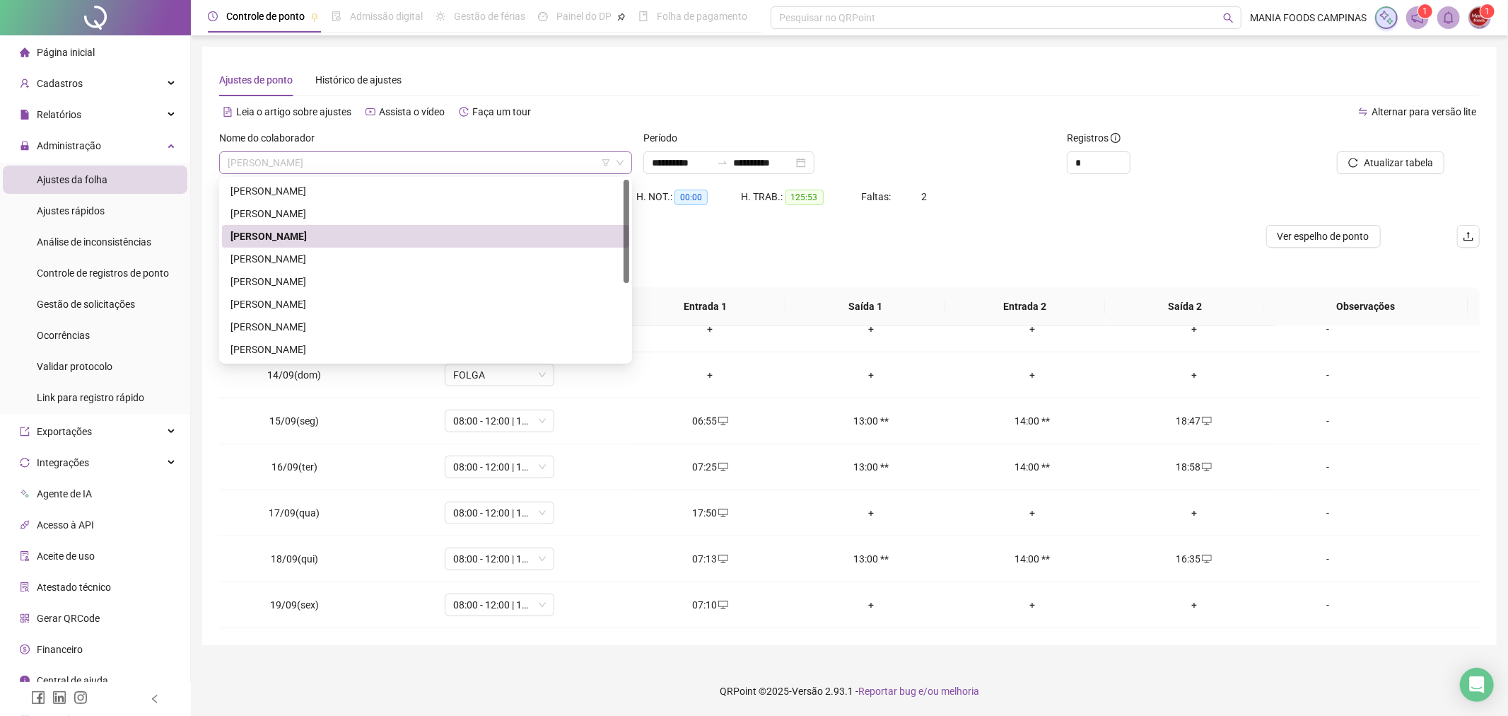
click at [281, 156] on span "[PERSON_NAME]" at bounding box center [426, 162] width 396 height 21
click at [260, 281] on div "[PERSON_NAME]" at bounding box center [426, 282] width 390 height 16
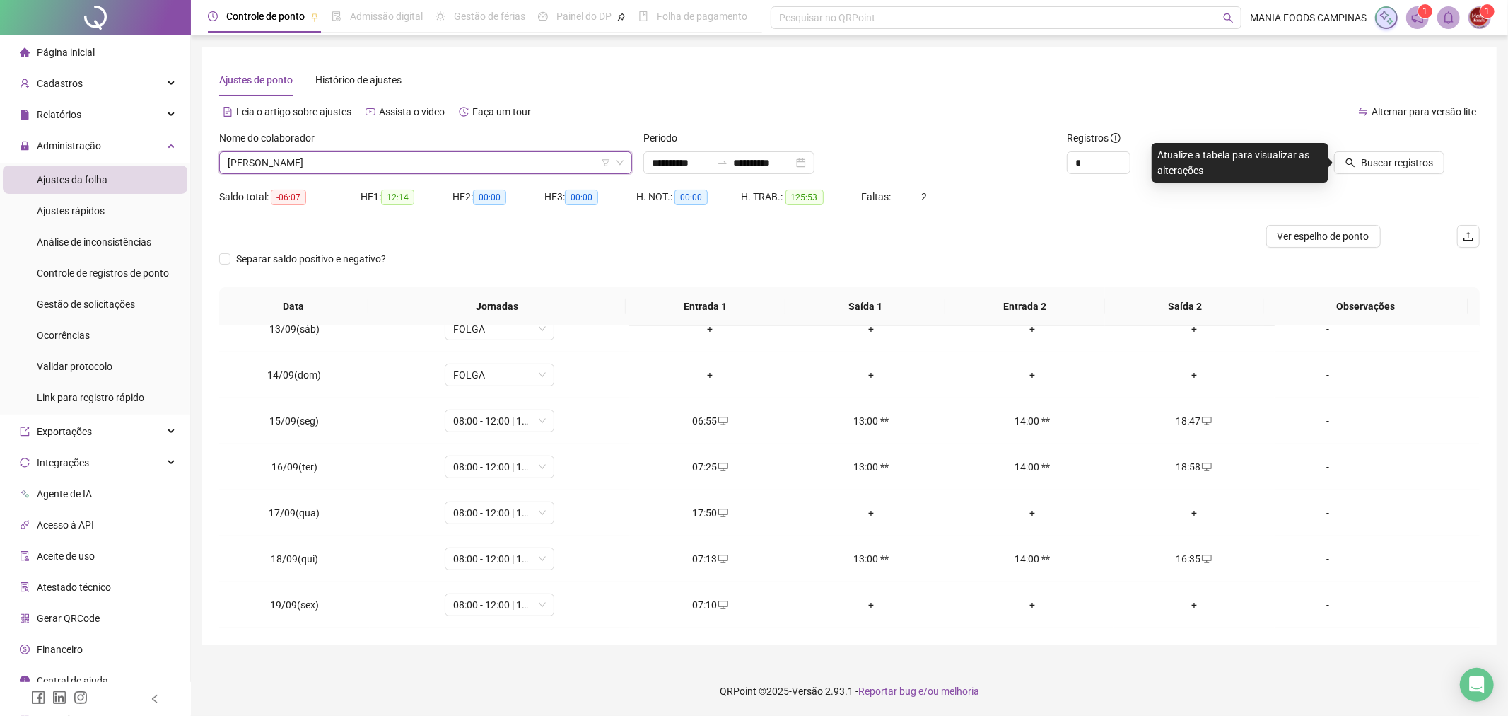
click at [262, 160] on span "[PERSON_NAME]" at bounding box center [426, 162] width 396 height 21
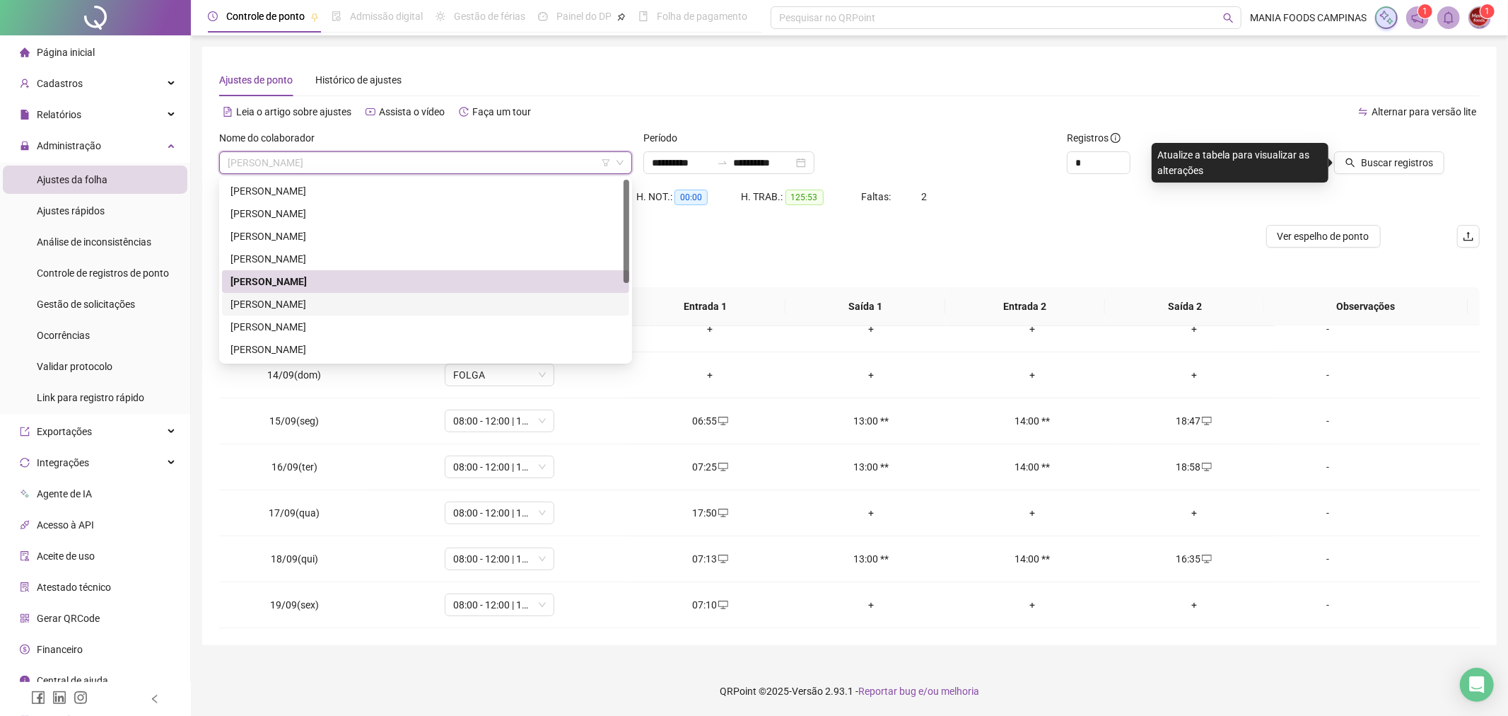
click at [258, 300] on div "[PERSON_NAME]" at bounding box center [426, 304] width 390 height 16
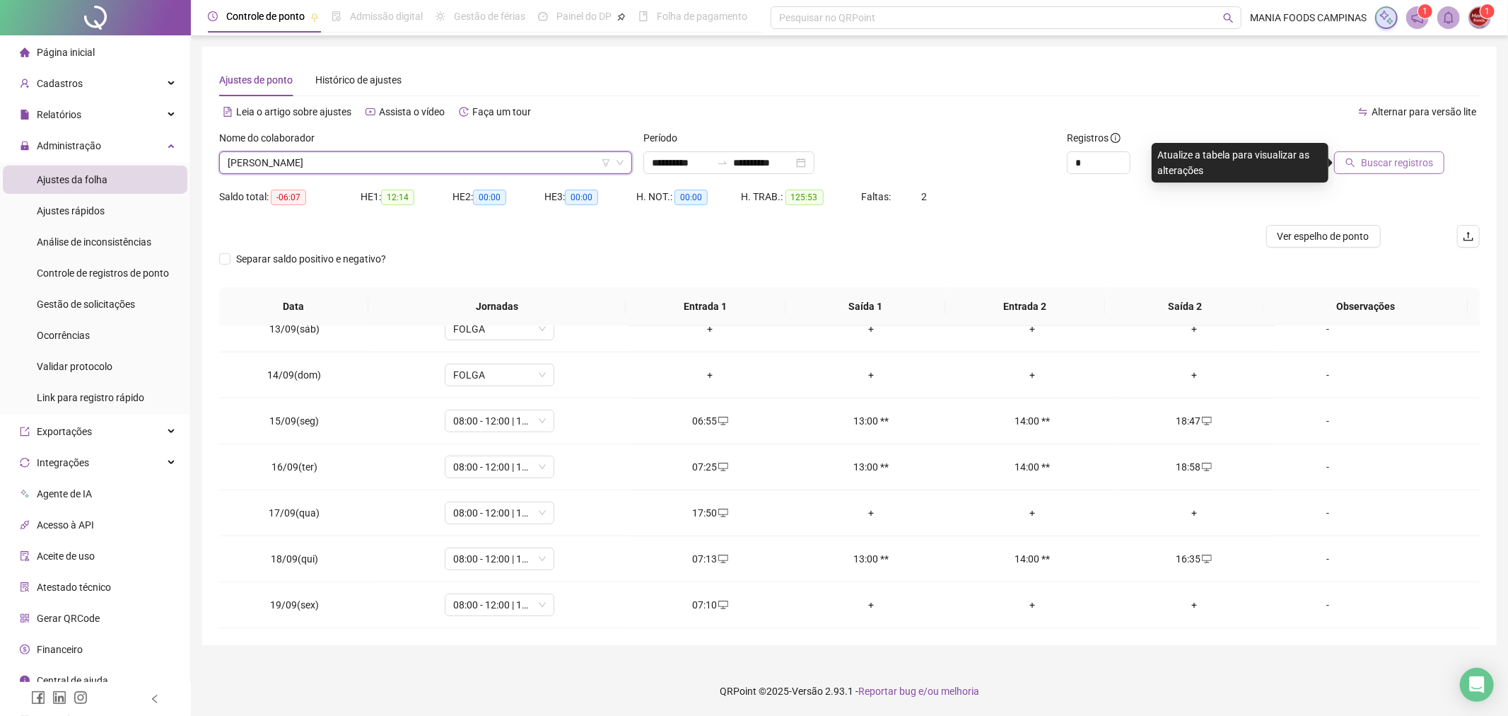
click at [1362, 168] on button "Buscar registros" at bounding box center [1389, 162] width 110 height 23
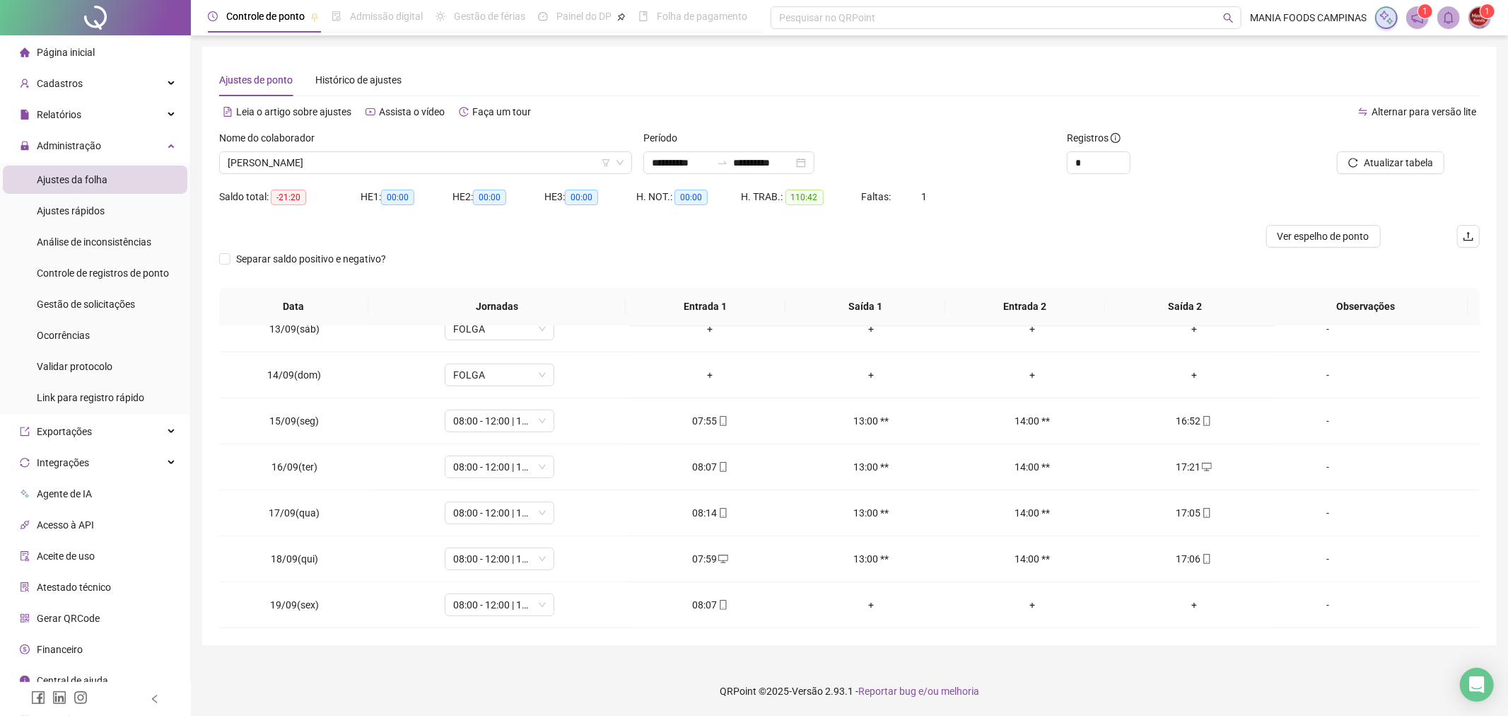
click at [737, 257] on div "Separar saldo positivo e negativo?" at bounding box center [849, 267] width 1261 height 40
click at [783, 235] on div at bounding box center [691, 236] width 945 height 23
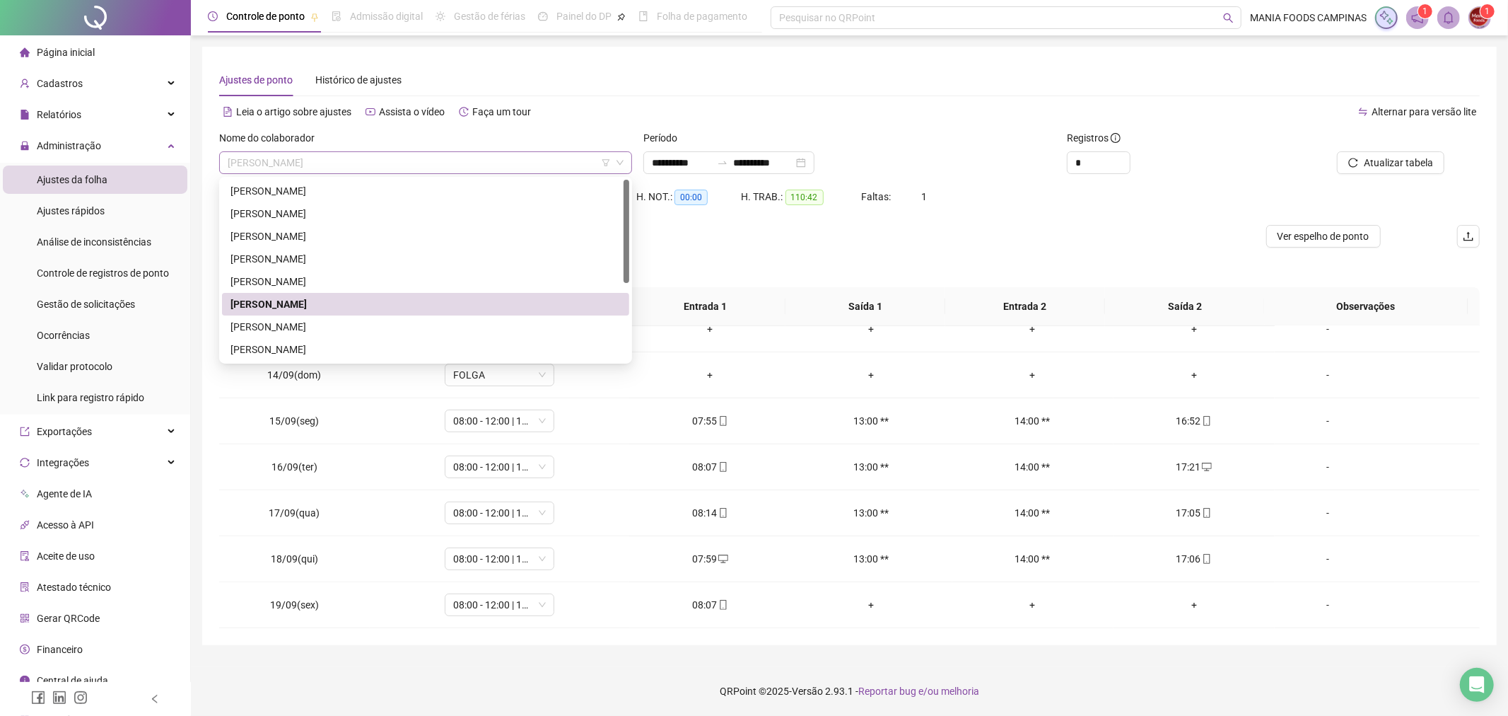
click at [358, 159] on span "[PERSON_NAME]" at bounding box center [426, 162] width 396 height 21
click at [320, 329] on div "[PERSON_NAME]" at bounding box center [426, 327] width 390 height 16
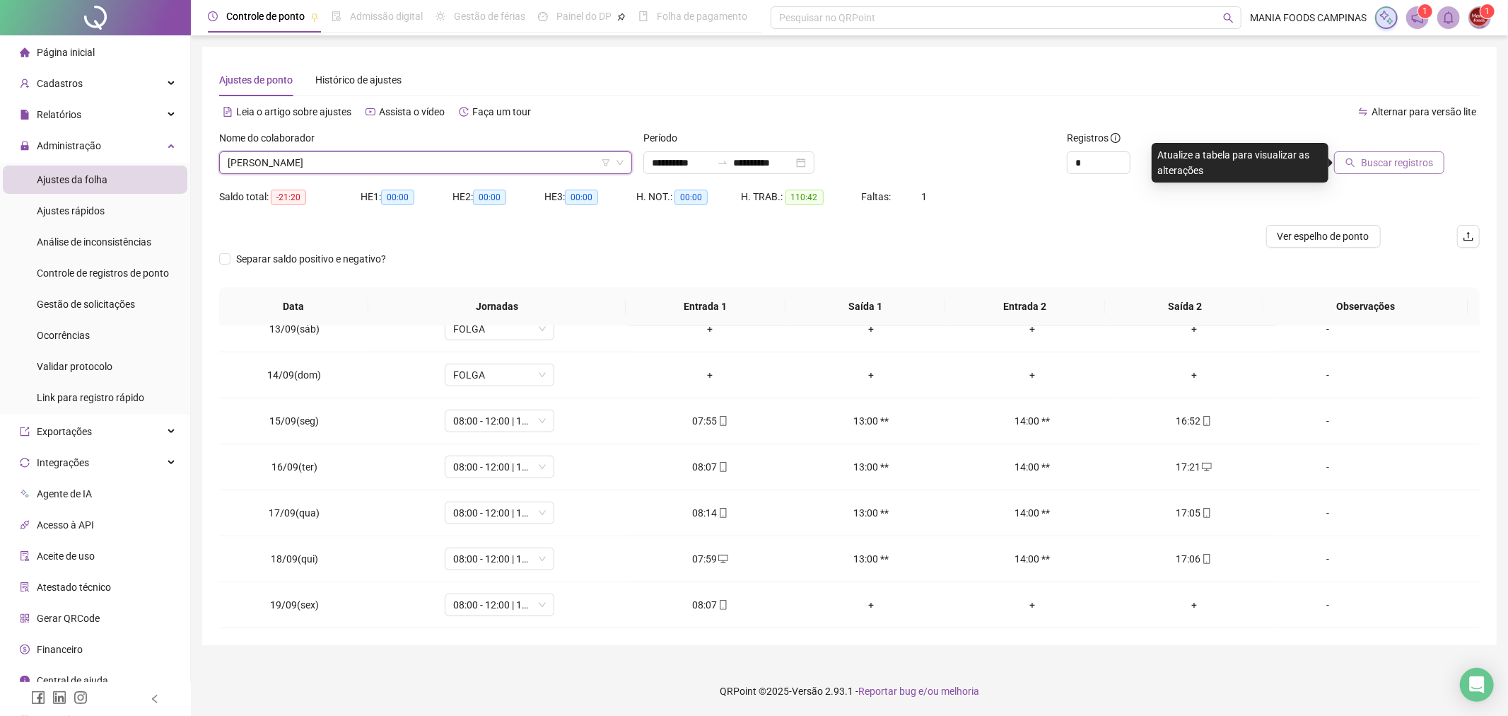
click at [1408, 163] on span "Buscar registros" at bounding box center [1397, 163] width 72 height 16
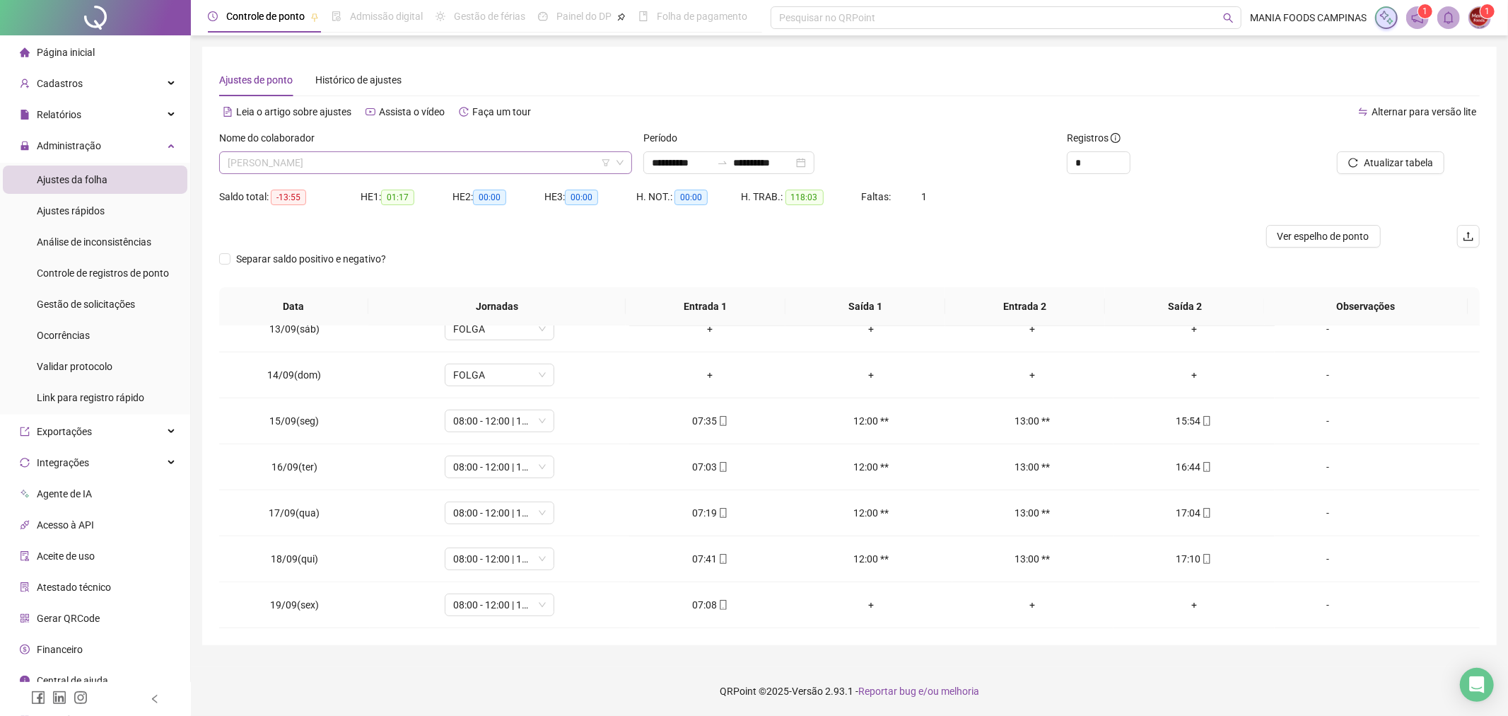
click at [414, 158] on span "[PERSON_NAME]" at bounding box center [426, 162] width 396 height 21
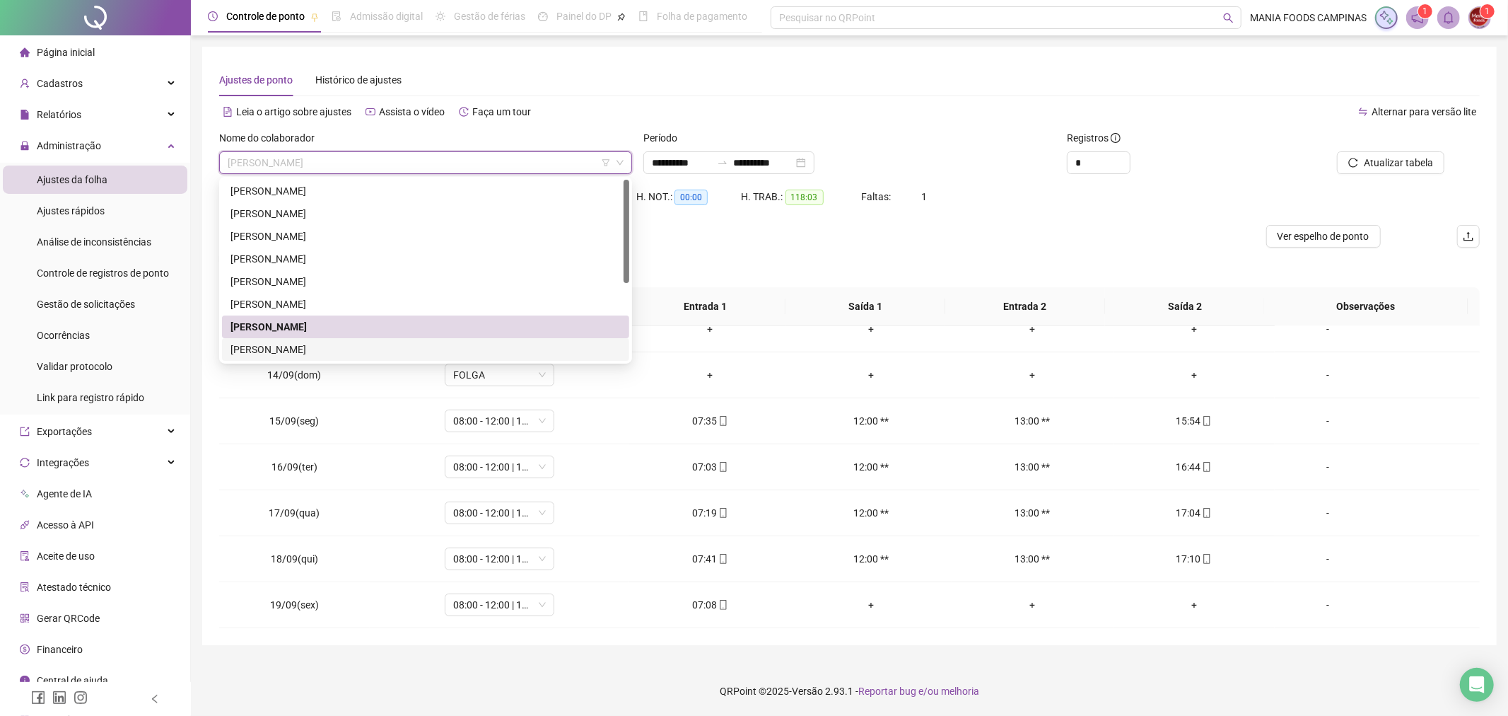
click at [313, 349] on div "[PERSON_NAME]" at bounding box center [426, 350] width 390 height 16
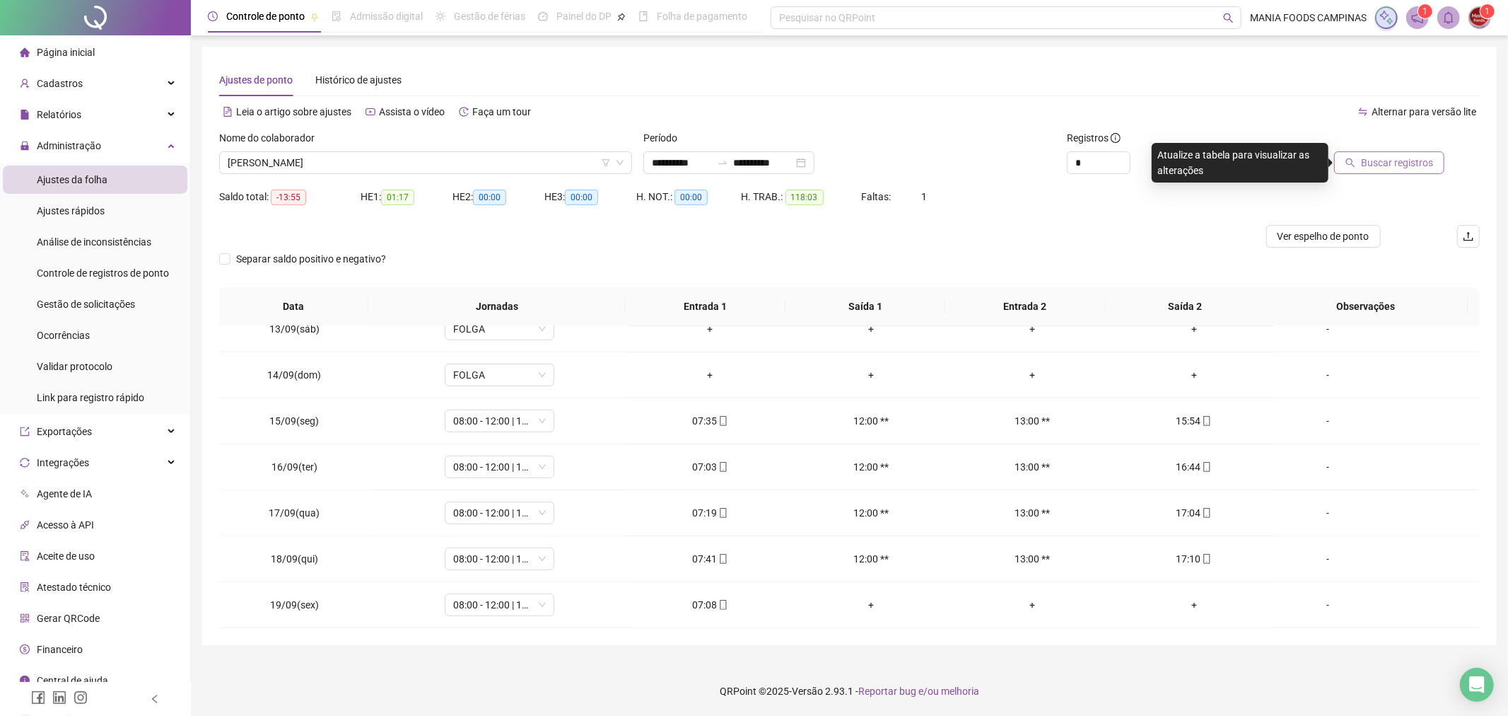
click at [1370, 164] on span "Buscar registros" at bounding box center [1397, 163] width 72 height 16
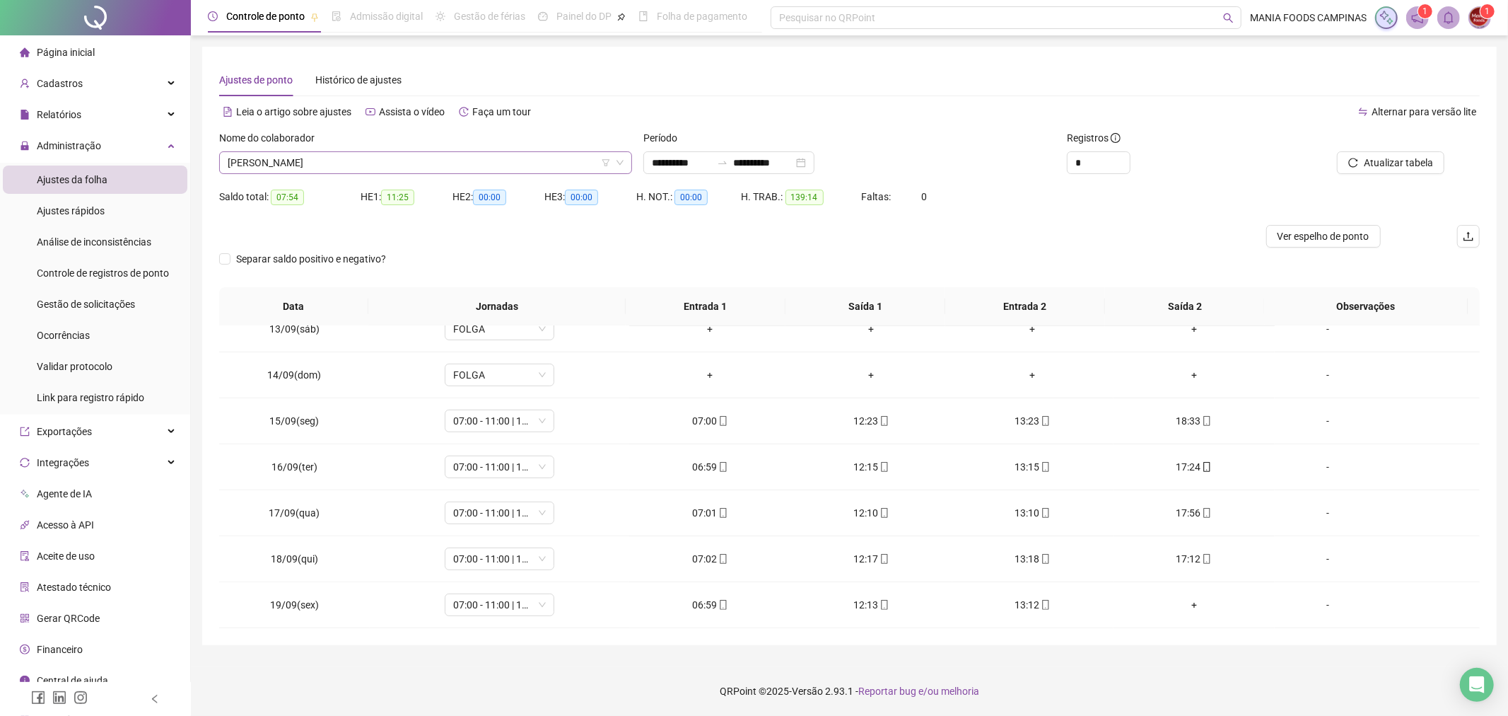
click at [428, 166] on span "[PERSON_NAME]" at bounding box center [426, 162] width 396 height 21
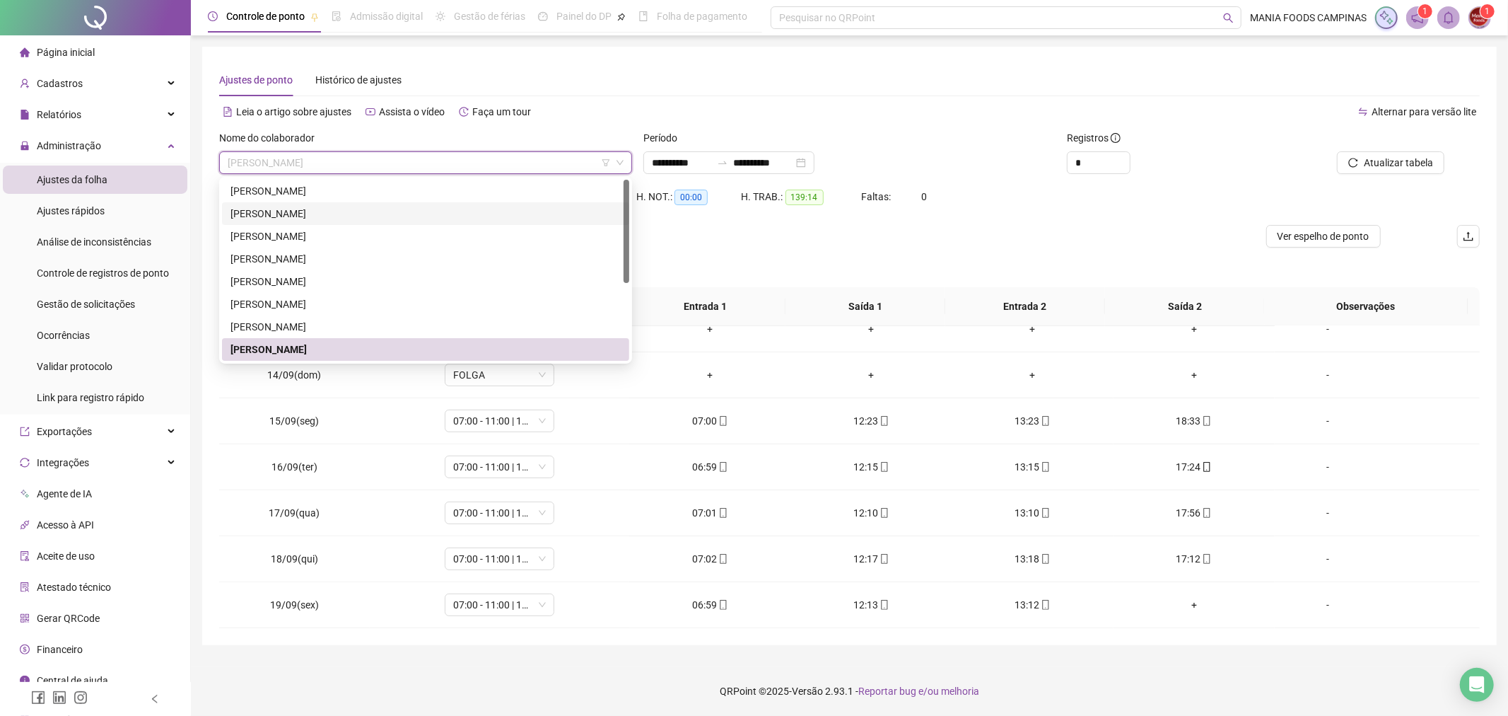
click at [408, 206] on div "[PERSON_NAME]" at bounding box center [426, 214] width 390 height 16
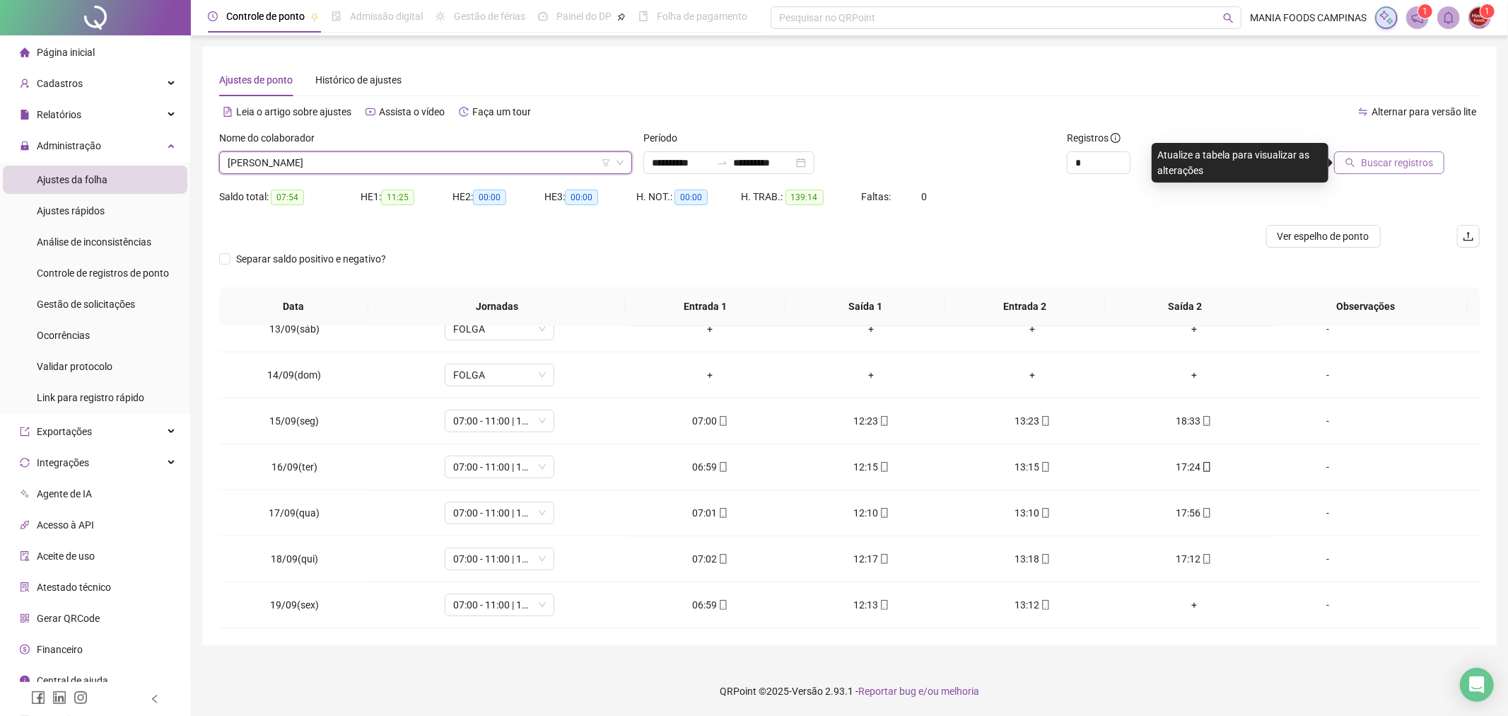
click at [1419, 160] on span "Buscar registros" at bounding box center [1397, 163] width 72 height 16
